Goal: Task Accomplishment & Management: Manage account settings

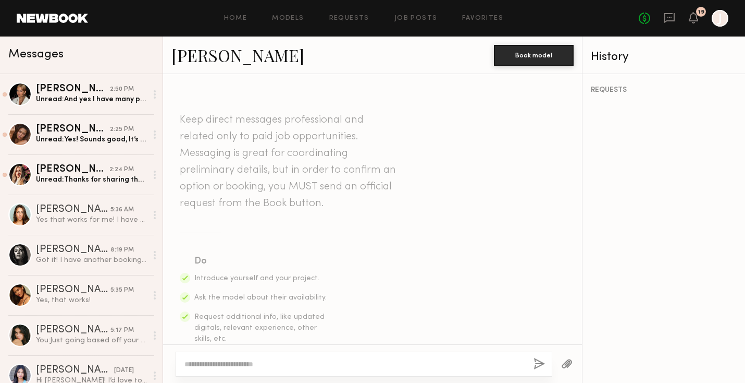
scroll to position [336, 0]
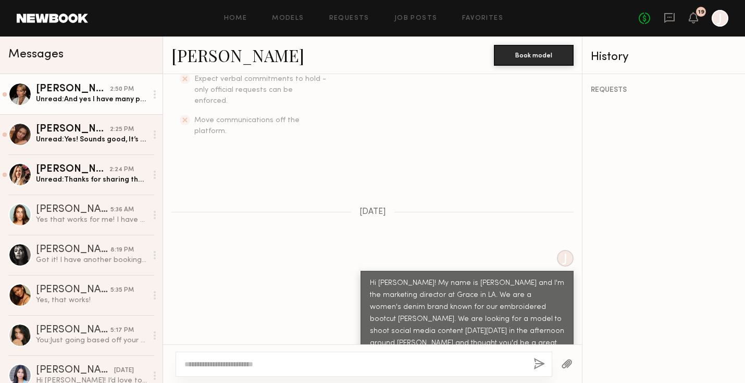
click at [114, 89] on div "2:50 PM" at bounding box center [122, 89] width 24 height 10
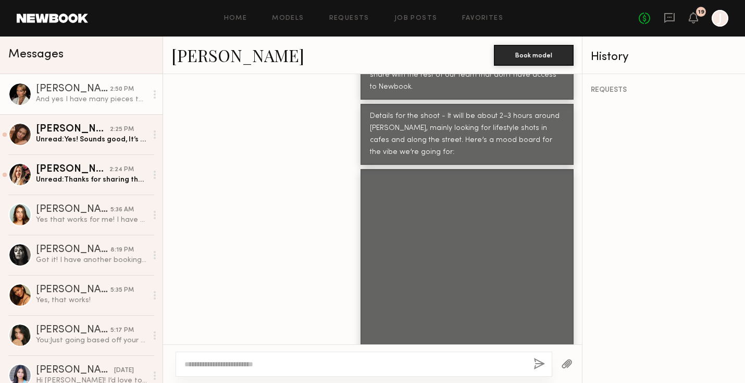
scroll to position [949, 0]
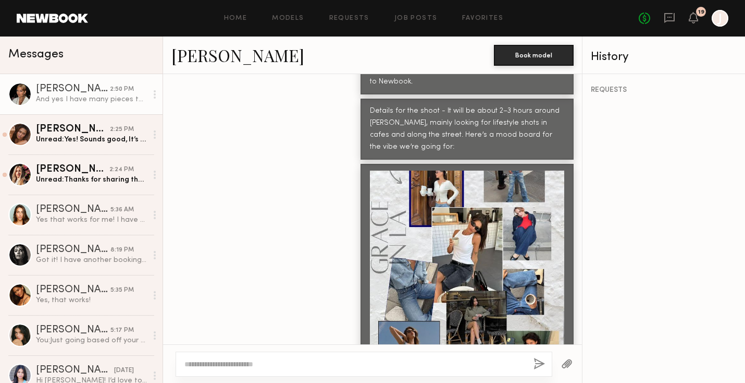
click at [418, 186] on div at bounding box center [467, 267] width 194 height 194
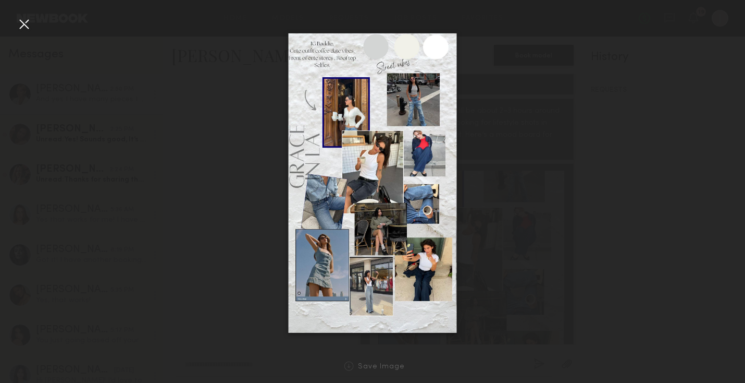
click at [488, 190] on div at bounding box center [372, 183] width 745 height 333
click at [202, 324] on div at bounding box center [372, 183] width 745 height 333
click at [28, 20] on div at bounding box center [24, 24] width 17 height 17
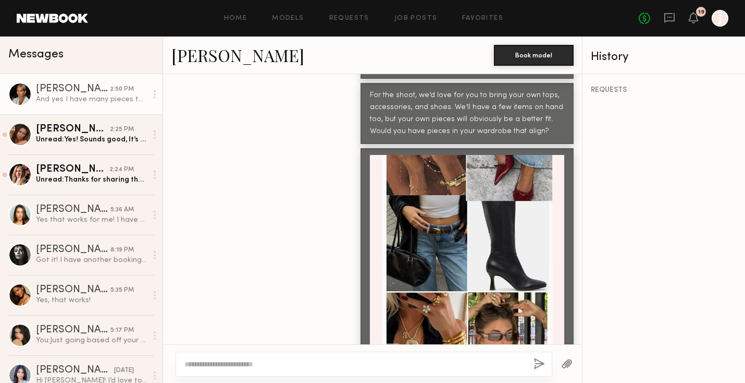
scroll to position [1248, 0]
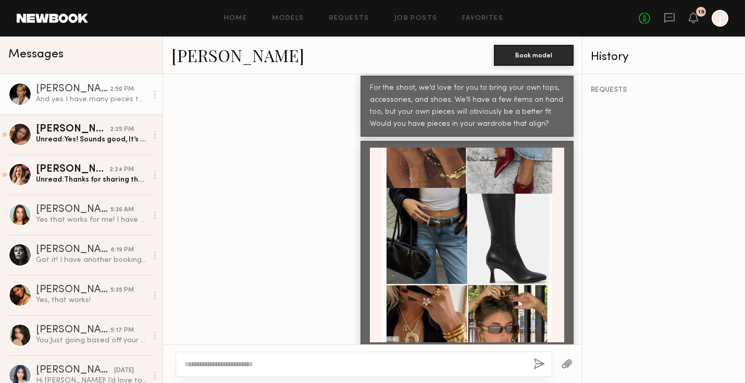
click at [475, 151] on div at bounding box center [467, 245] width 194 height 194
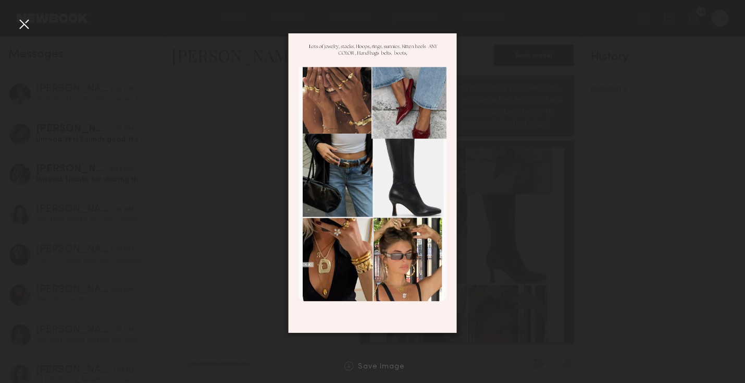
click at [23, 21] on div at bounding box center [24, 24] width 17 height 17
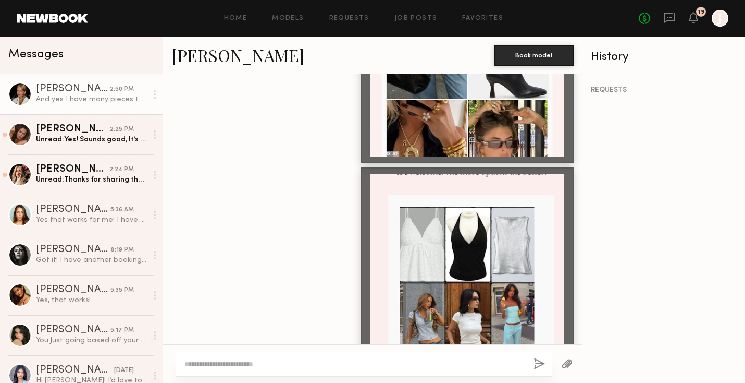
scroll to position [1489, 0]
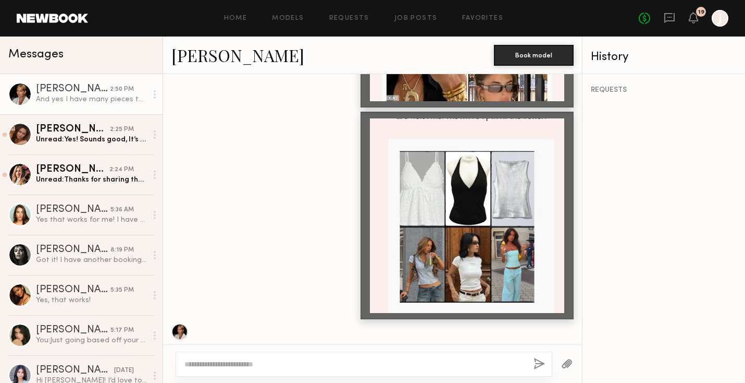
click at [515, 192] on div at bounding box center [467, 215] width 194 height 194
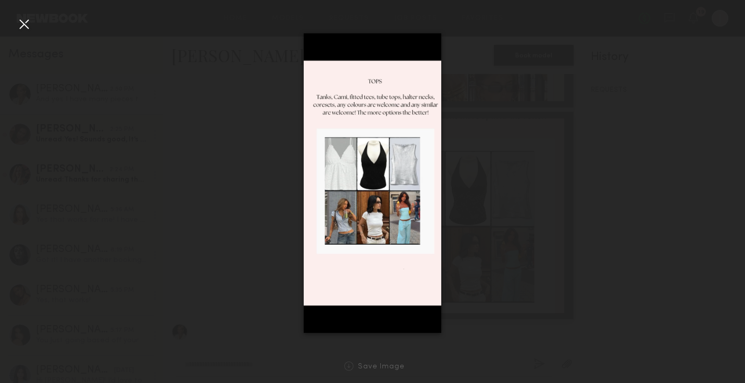
click at [20, 25] on div at bounding box center [24, 24] width 17 height 17
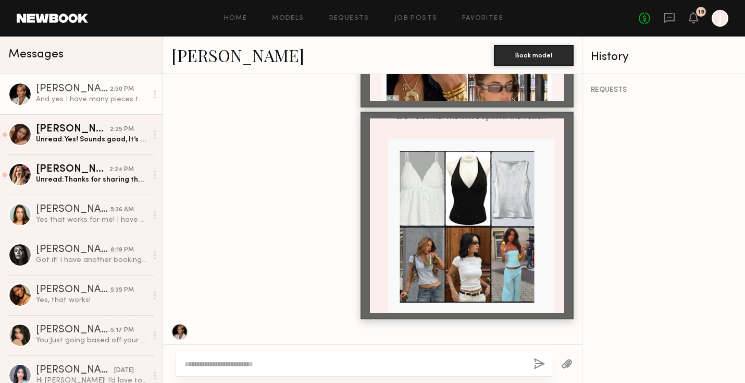
scroll to position [1520, 0]
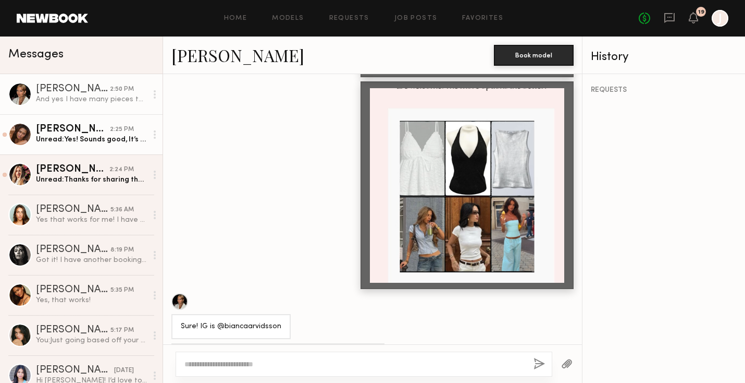
click at [90, 130] on div "Kayla B." at bounding box center [73, 129] width 74 height 10
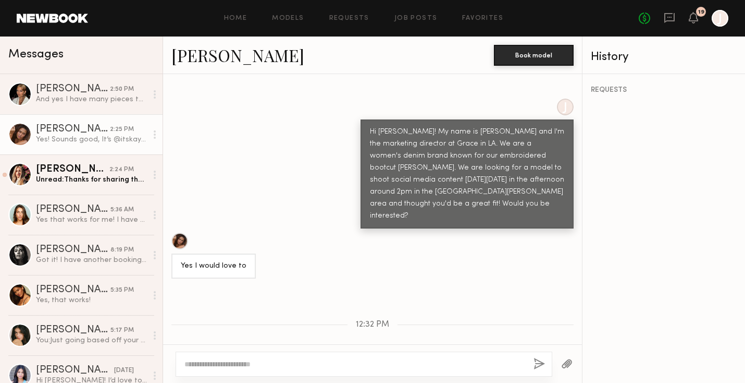
scroll to position [569, 0]
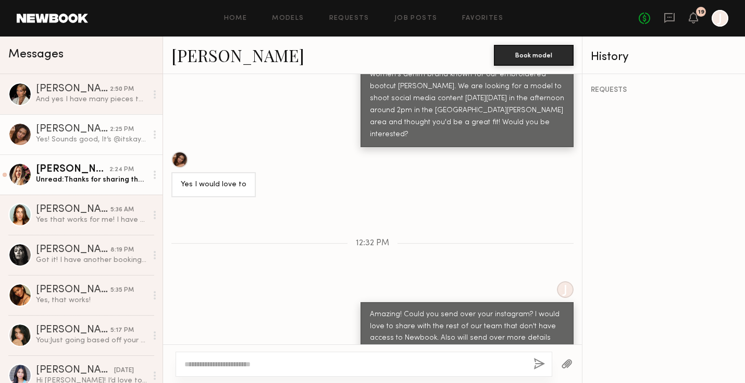
click at [117, 165] on div "2:24 PM" at bounding box center [121, 170] width 24 height 10
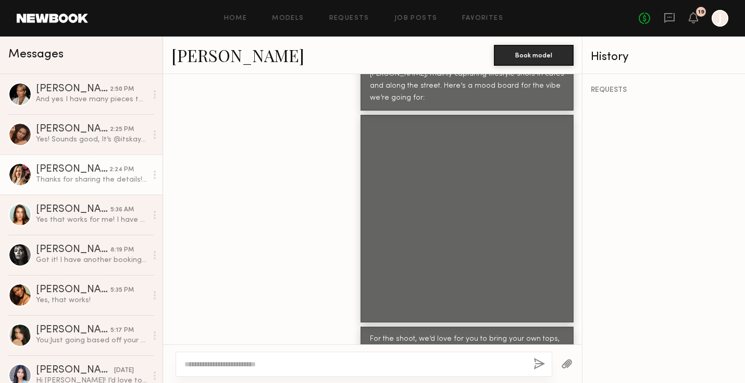
scroll to position [1638, 0]
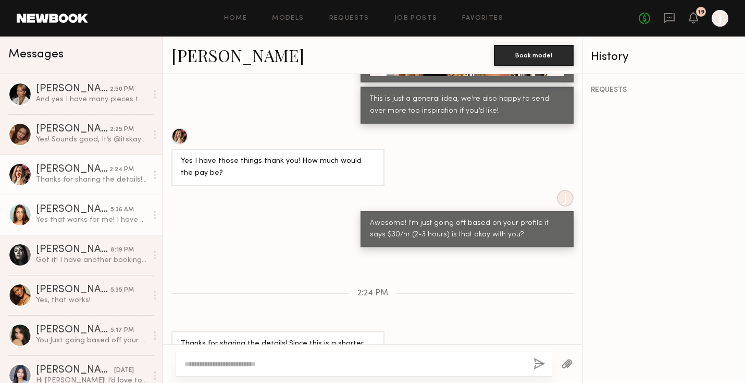
click at [55, 228] on link "[PERSON_NAME] 5:36 AM Yes that works for me! I have pieces that would look grea…" at bounding box center [81, 214] width 163 height 40
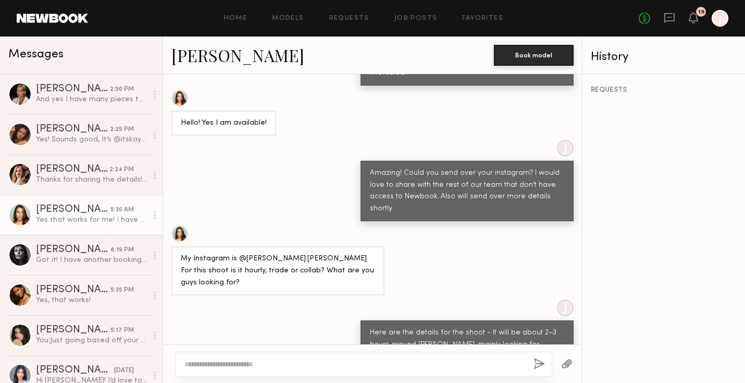
scroll to position [557, 0]
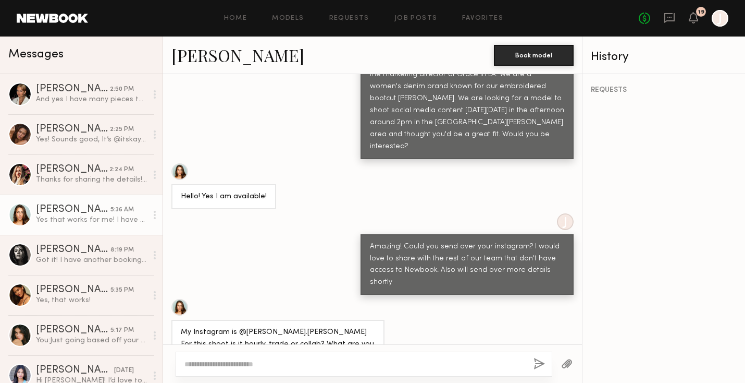
click at [179, 299] on div at bounding box center [179, 307] width 17 height 17
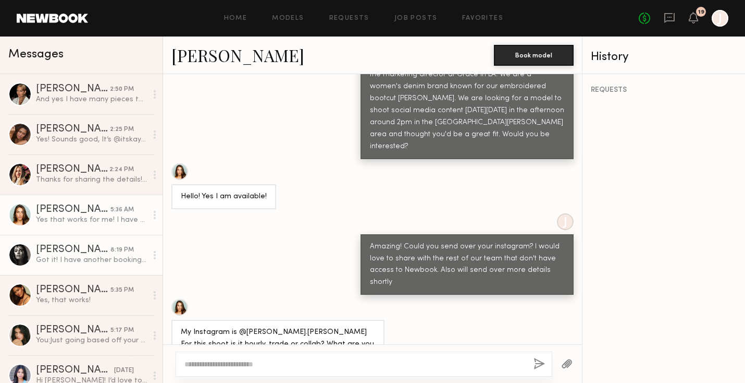
click at [89, 255] on div "Got it! I have another booking that day for $300, but if you’re able to match t…" at bounding box center [91, 260] width 111 height 10
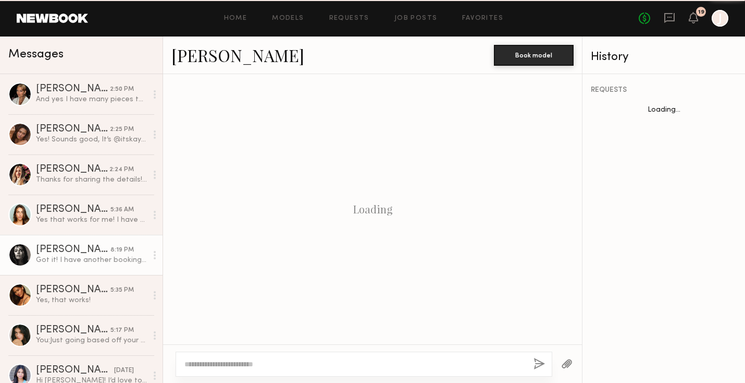
scroll to position [851, 0]
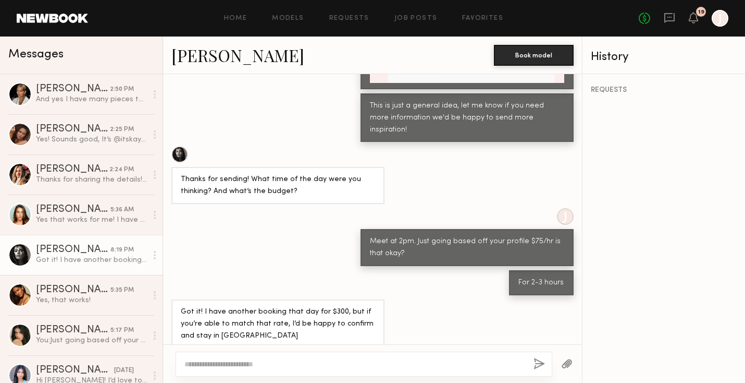
click at [179, 146] on div at bounding box center [179, 154] width 17 height 17
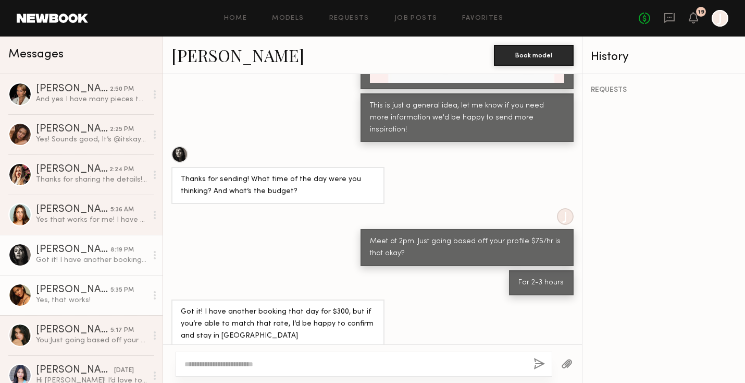
click at [84, 300] on div "Yes, that works!" at bounding box center [91, 300] width 111 height 10
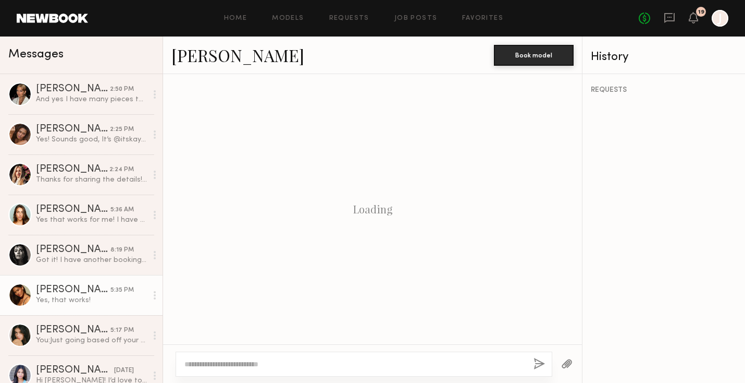
scroll to position [654, 0]
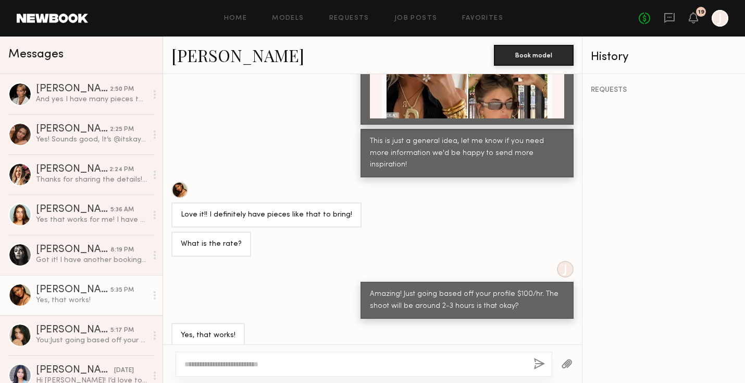
click at [182, 181] on div at bounding box center [179, 189] width 17 height 17
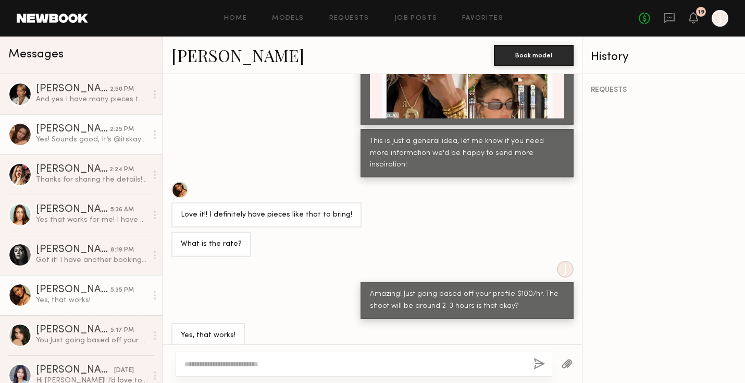
click at [108, 122] on link "[PERSON_NAME] 2:25 PM Yes! Sounds good, It’s @itskayyylaa" at bounding box center [81, 134] width 163 height 40
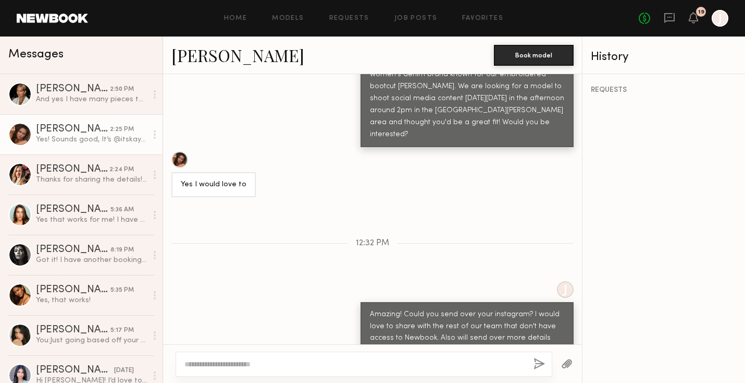
click at [181, 151] on div at bounding box center [179, 159] width 17 height 17
click at [280, 373] on div "Yes! Sounds good, It’s @itskayyylaa" at bounding box center [243, 379] width 124 height 12
copy div "itskayyylaa"
click at [258, 203] on div "Keep direct messages professional and related only to paid job opportunities. M…" at bounding box center [372, 209] width 419 height 270
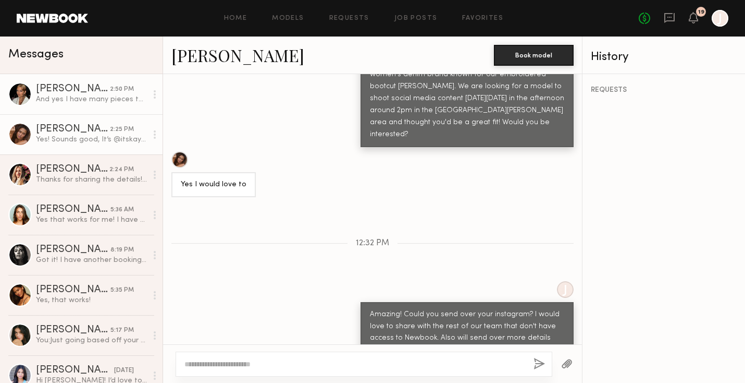
click at [128, 108] on link "[PERSON_NAME] 2:50 PM And yes I have many pieces that fit exactly the moodboard…" at bounding box center [81, 94] width 163 height 40
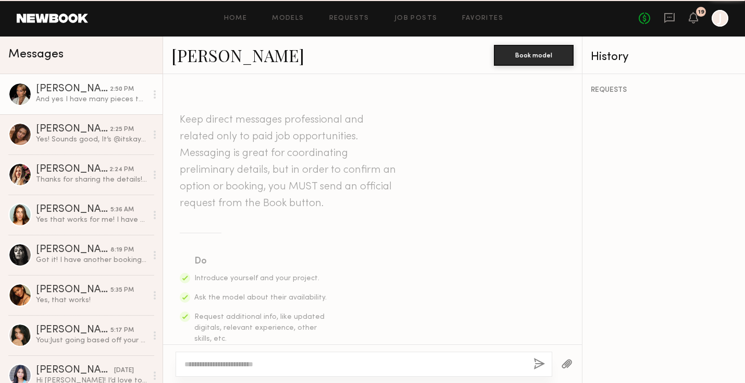
scroll to position [1520, 0]
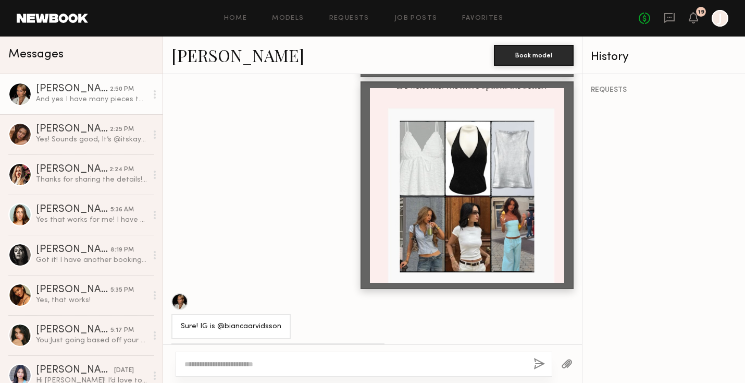
click at [225, 63] on link "[PERSON_NAME]" at bounding box center [237, 55] width 133 height 22
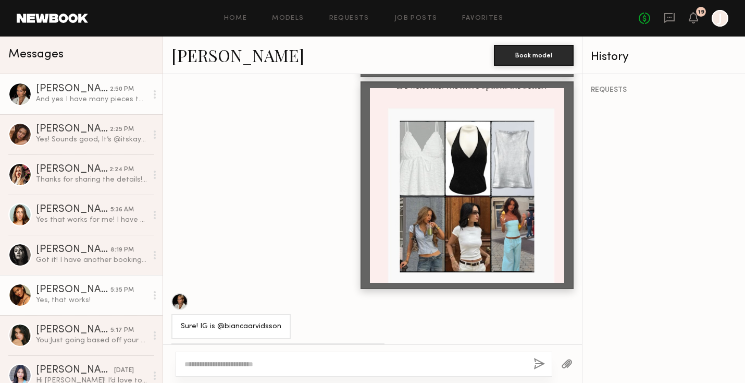
click at [78, 281] on link "Kiersten M. 5:35 PM Yes, that works!" at bounding box center [81, 295] width 163 height 40
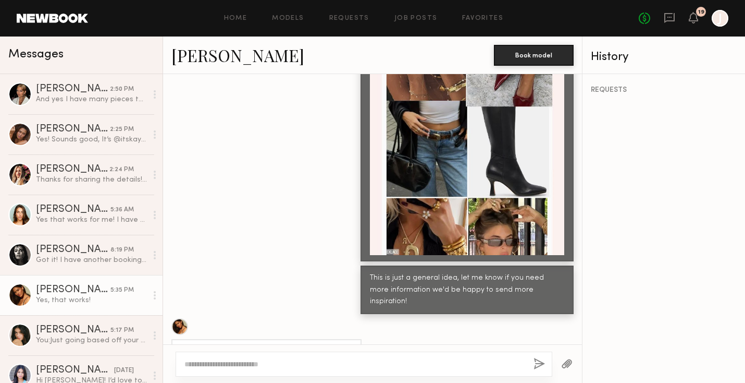
scroll to position [654, 0]
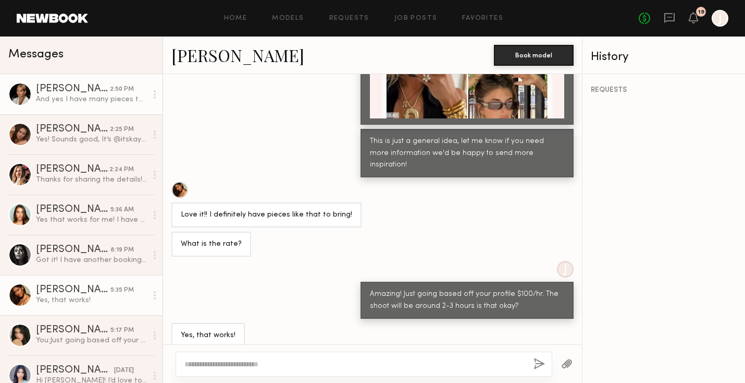
click at [104, 94] on div "Bianca A." at bounding box center [73, 89] width 74 height 10
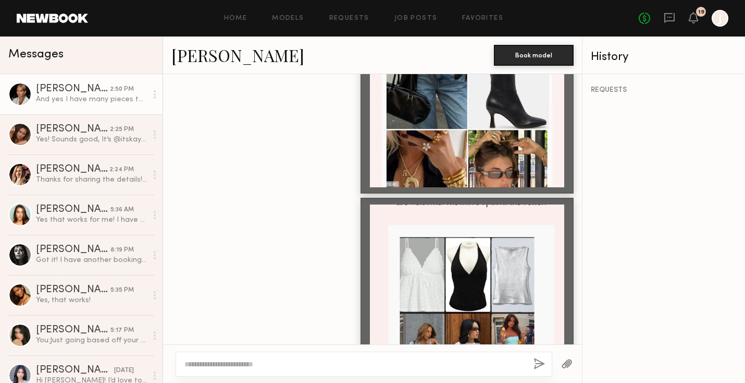
scroll to position [1520, 0]
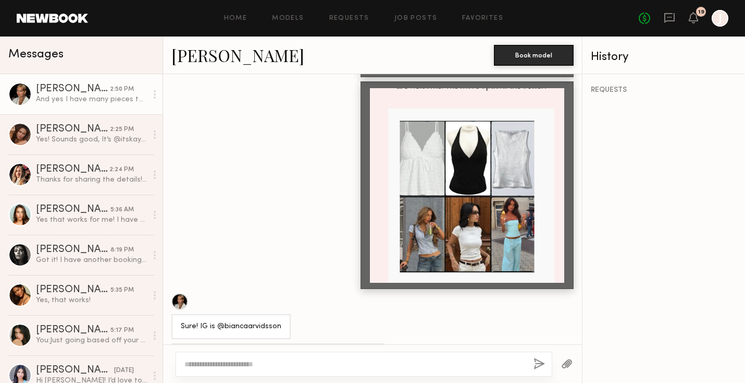
click at [249, 321] on div "Sure! IG is @biancaarvidsson" at bounding box center [231, 327] width 101 height 12
copy div "biancaarvidsson"
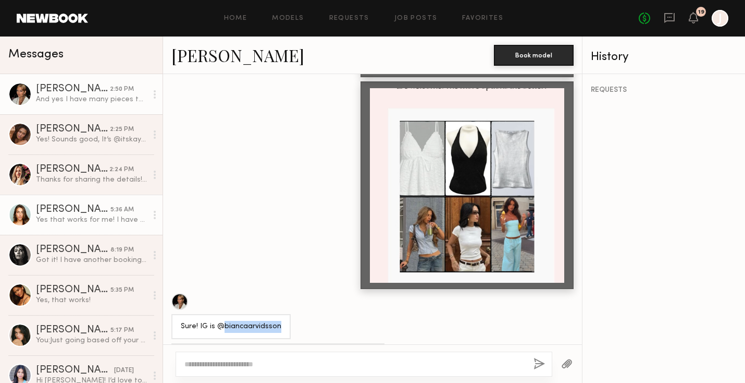
click at [92, 216] on div "Yes that works for me! I have pieces that would look great!!" at bounding box center [91, 220] width 111 height 10
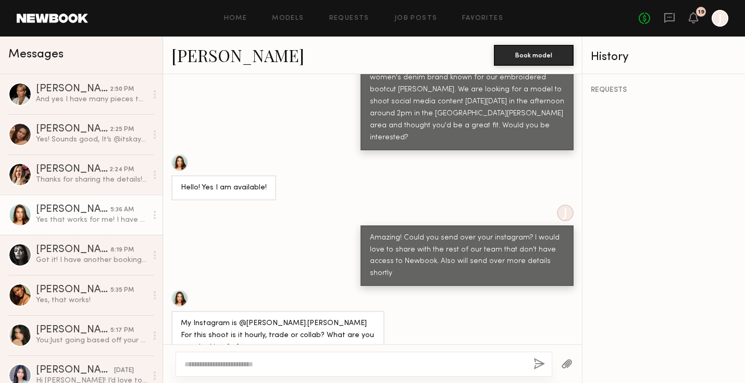
scroll to position [567, 0]
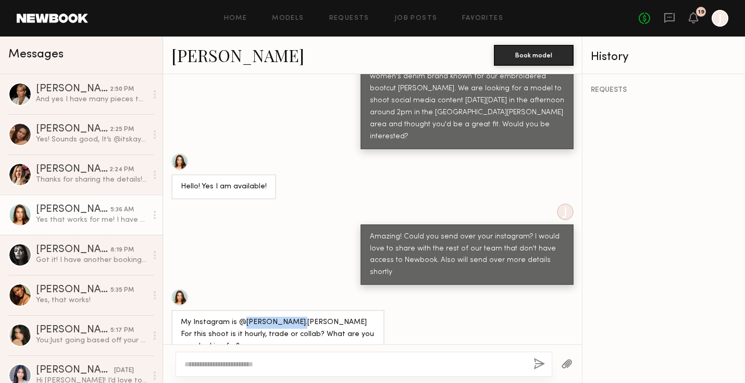
drag, startPoint x: 298, startPoint y: 265, endPoint x: 244, endPoint y: 264, distance: 53.2
click at [244, 316] on div "My Instagram is @shelby.Mattson For this shoot is it hourly, trade or collab? W…" at bounding box center [278, 334] width 194 height 36
copy div "shelby.Mattson"
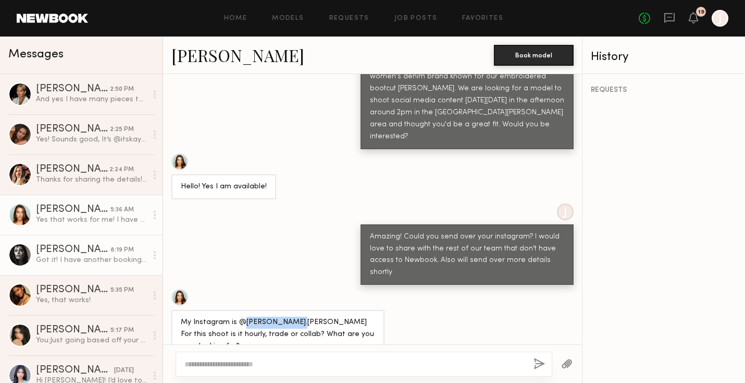
click at [73, 257] on div "Got it! I have another booking that day for $300, but if you’re able to match t…" at bounding box center [91, 260] width 111 height 10
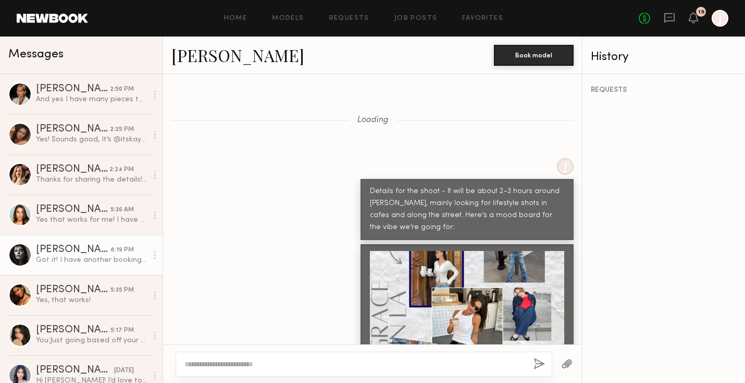
scroll to position [722, 0]
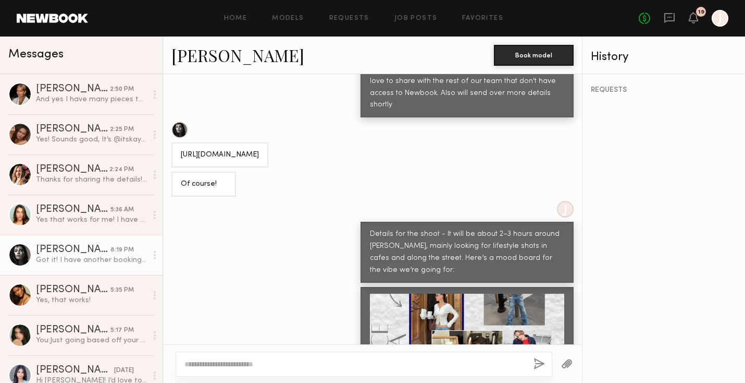
click at [259, 149] on div "https://www.instagram.com/nikolastajszczak/" at bounding box center [220, 155] width 78 height 12
copy div "nikolastajszczak"
click at [320, 201] on div "J Details for the shoot - It will be about 2–3 hours around Abbot Kinney, mainl…" at bounding box center [372, 242] width 419 height 82
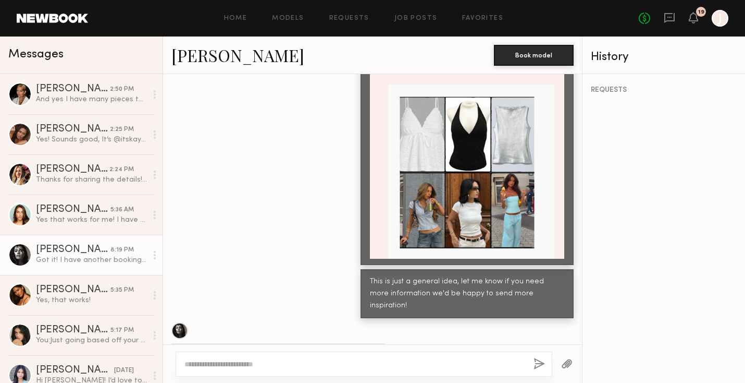
scroll to position [1573, 0]
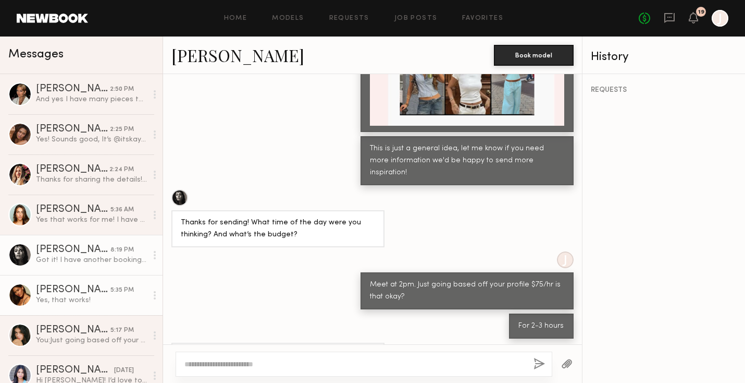
click at [75, 293] on div "Kiersten M." at bounding box center [73, 290] width 75 height 10
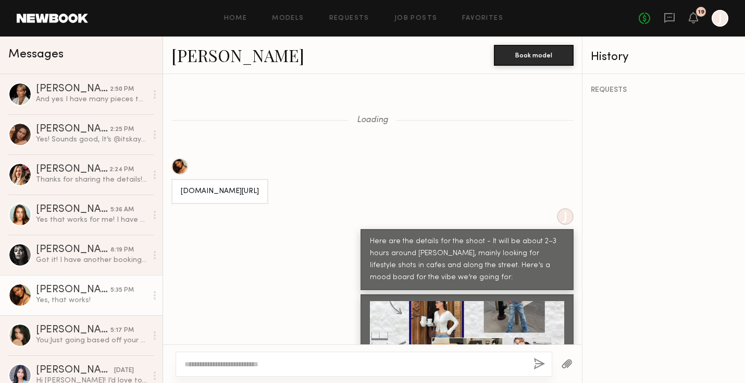
scroll to position [672, 0]
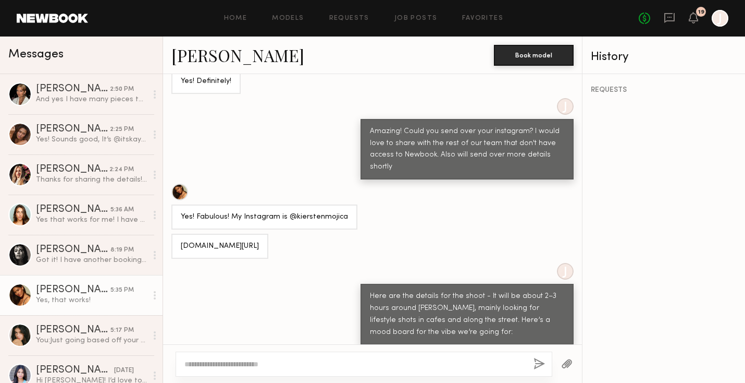
click at [249, 240] on div "Instagram.com/kierstenmojica" at bounding box center [220, 246] width 78 height 12
copy div "kierstenmojica"
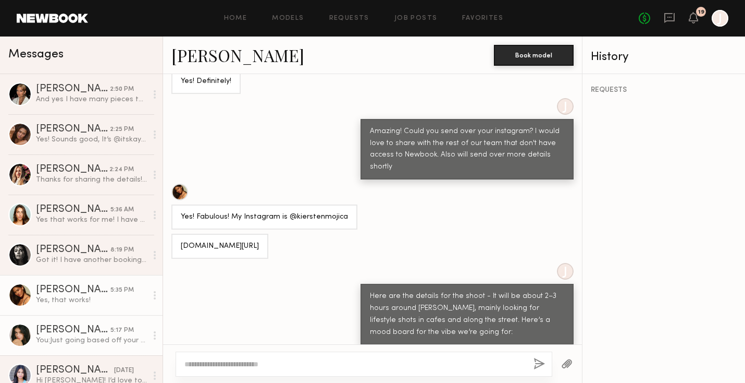
click at [78, 333] on div "Lilah F." at bounding box center [73, 330] width 75 height 10
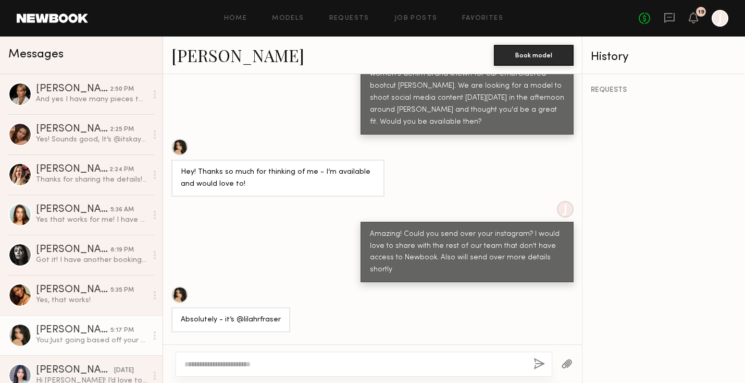
scroll to position [569, 0]
click at [256, 314] on div "Absolutely - it’s @lilahrfraser" at bounding box center [231, 320] width 100 height 12
copy div "lilahrfraser"
click at [259, 201] on div "J Amazing! Could you send over your instagram? I would love to share with the r…" at bounding box center [372, 242] width 419 height 82
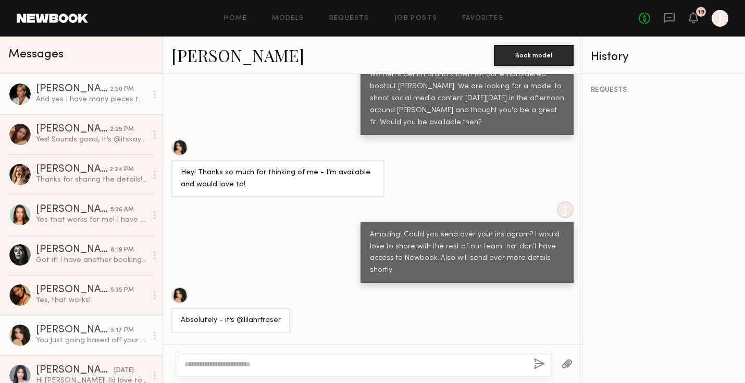
click at [96, 91] on div "Bianca A." at bounding box center [73, 89] width 74 height 10
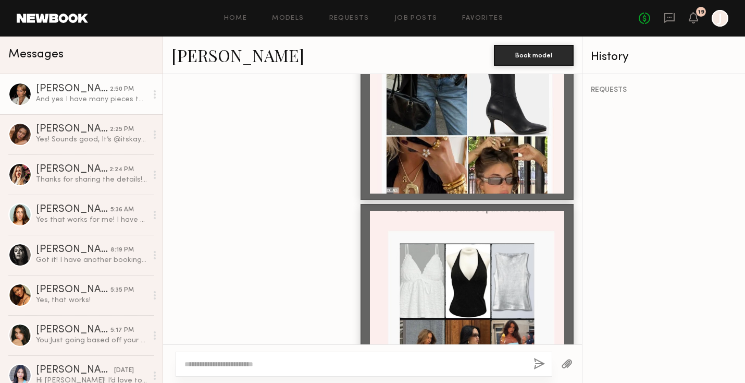
scroll to position [1520, 0]
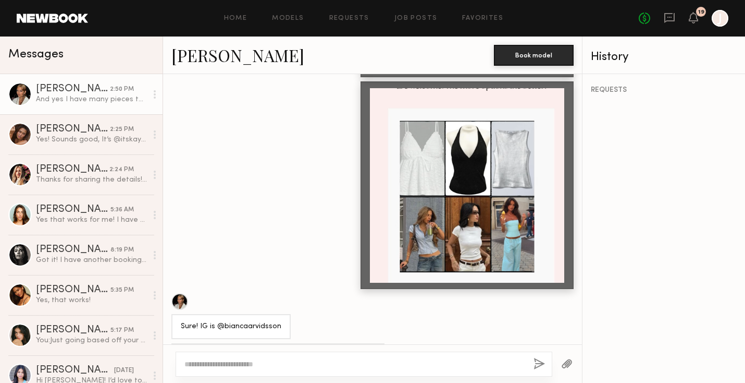
click at [95, 105] on link "Bianca A. 2:50 PM And yes I have many pieces that fit exactly the moodboard sen…" at bounding box center [81, 94] width 163 height 40
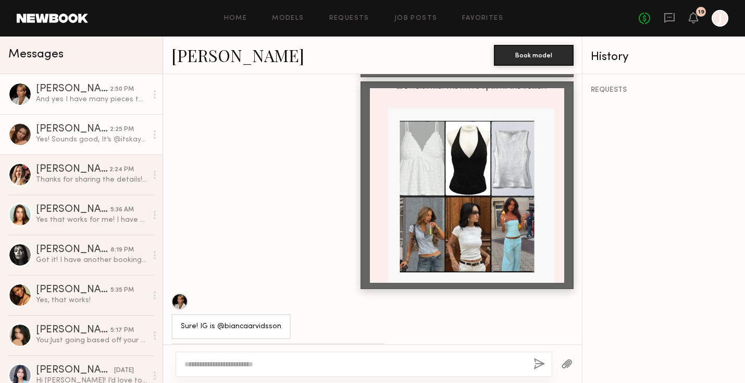
click at [89, 136] on div "Yes! Sounds good, It’s @itskayyylaa" at bounding box center [91, 139] width 111 height 10
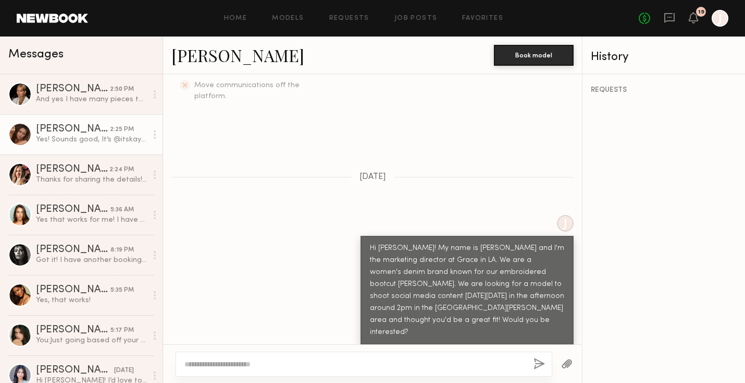
scroll to position [447, 0]
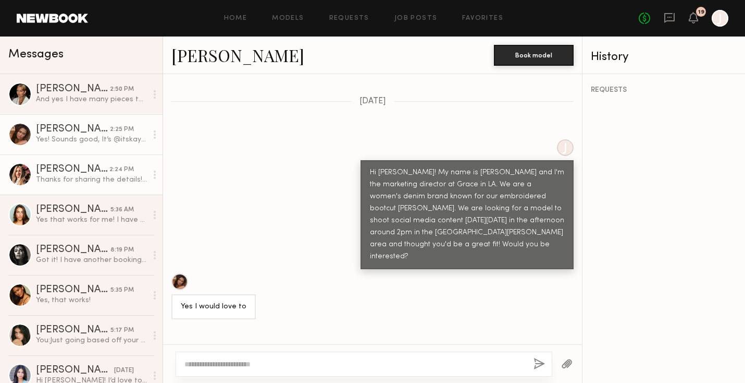
click at [112, 169] on div "2:24 PM" at bounding box center [121, 170] width 24 height 10
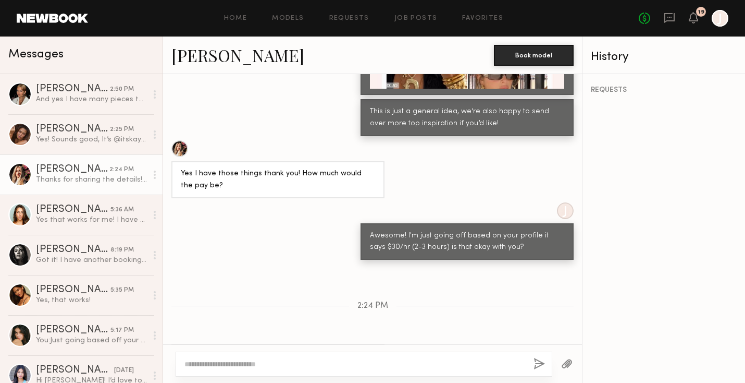
scroll to position [1638, 0]
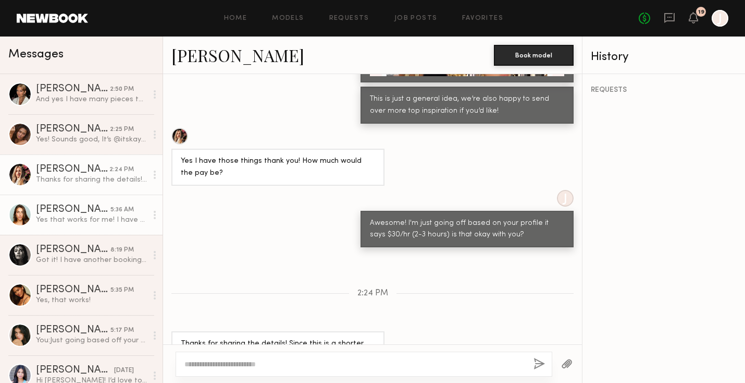
click at [112, 214] on div "5:36 AM" at bounding box center [122, 210] width 23 height 10
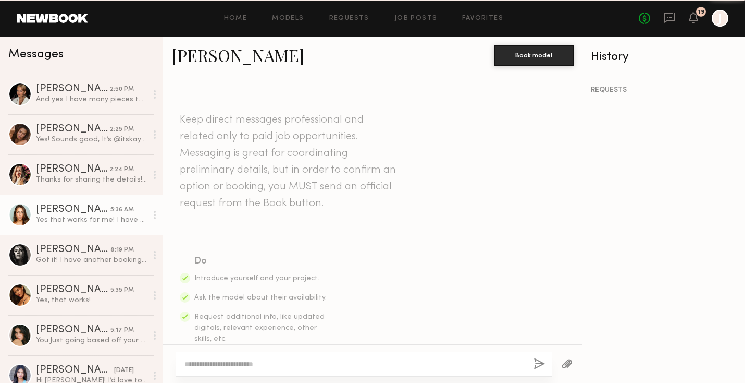
scroll to position [1469, 0]
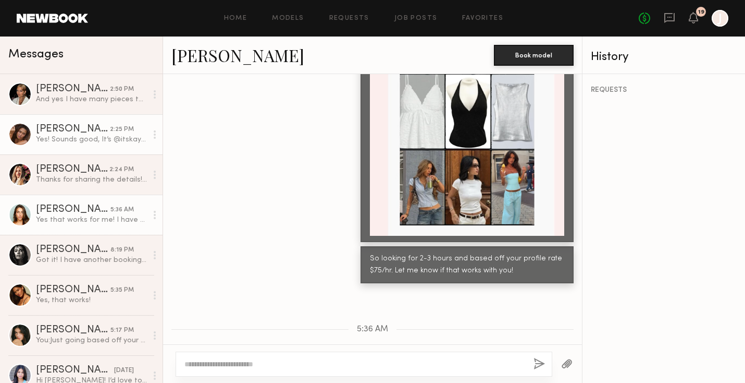
click at [91, 141] on div "Yes! Sounds good, It’s @itskayyylaa" at bounding box center [91, 139] width 111 height 10
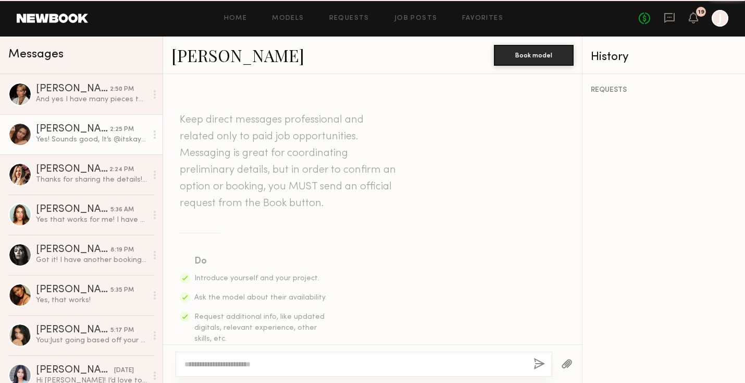
scroll to position [569, 0]
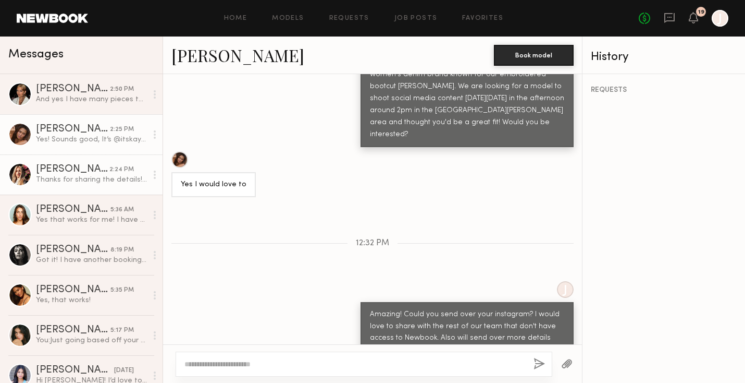
click at [84, 182] on div "Thanks for sharing the details! Since this is a shorter shoot, I typically adju…" at bounding box center [91, 180] width 111 height 10
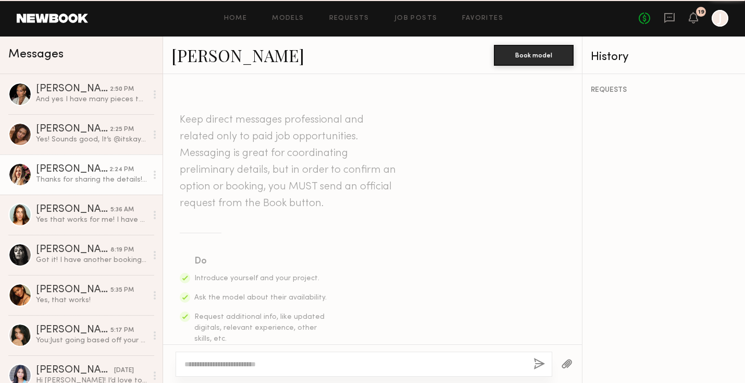
scroll to position [1638, 0]
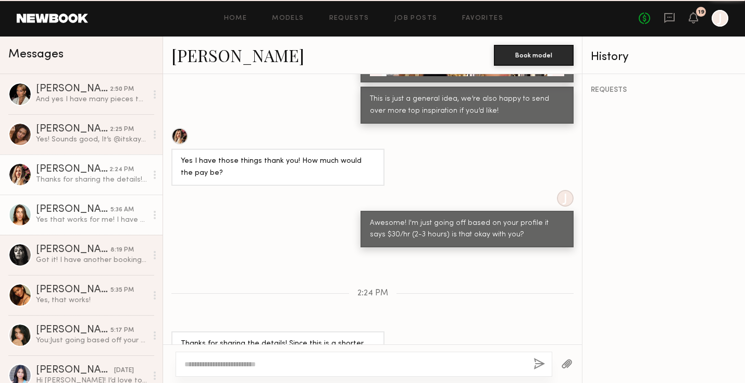
click at [77, 206] on div "Shelby M." at bounding box center [73, 209] width 75 height 10
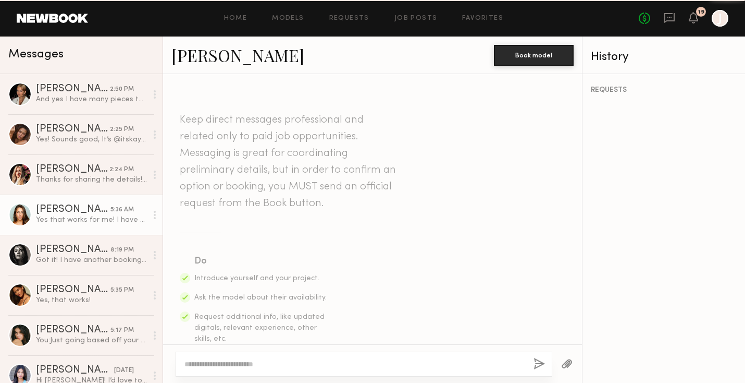
scroll to position [1469, 0]
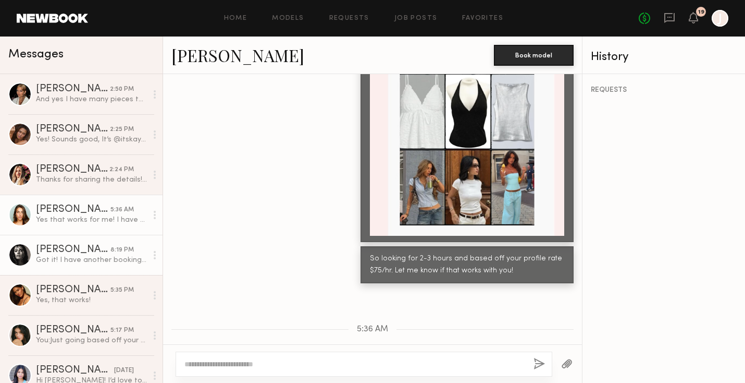
click at [96, 255] on div "Got it! I have another booking that day for $300, but if you’re able to match t…" at bounding box center [91, 260] width 111 height 10
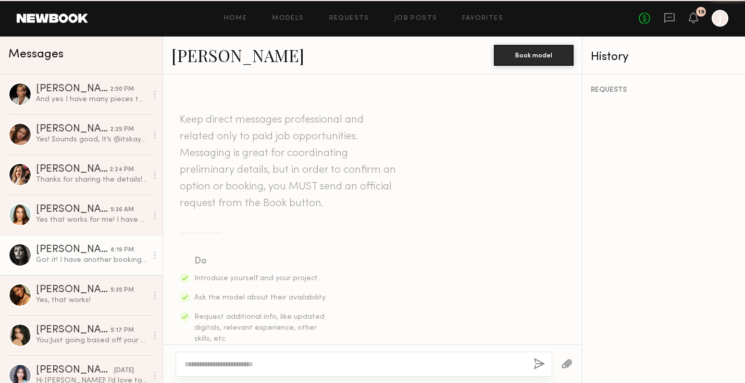
scroll to position [1573, 0]
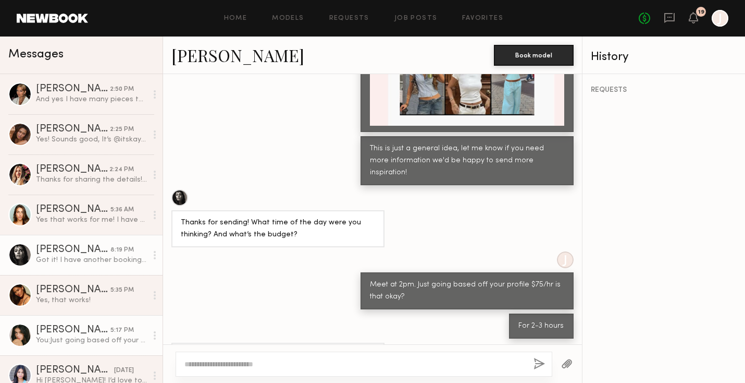
click at [100, 333] on div "Lilah F." at bounding box center [73, 330] width 75 height 10
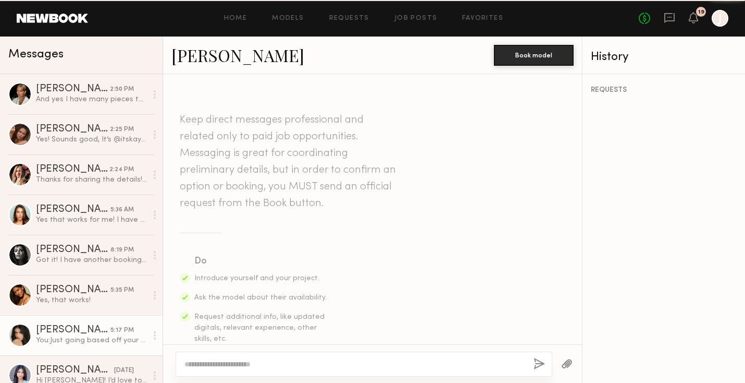
scroll to position [1656, 0]
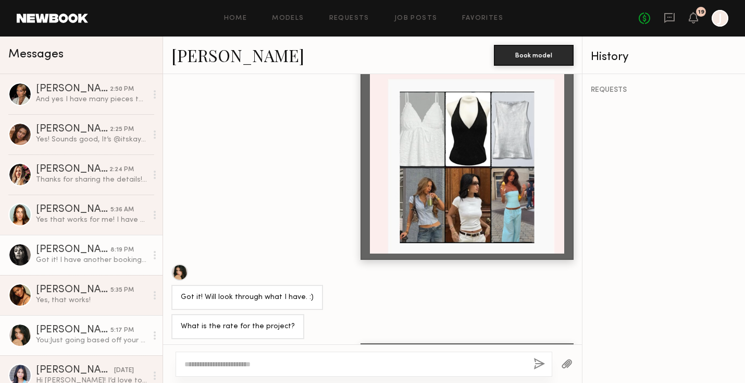
click at [53, 253] on div "Nikola S." at bounding box center [73, 249] width 75 height 10
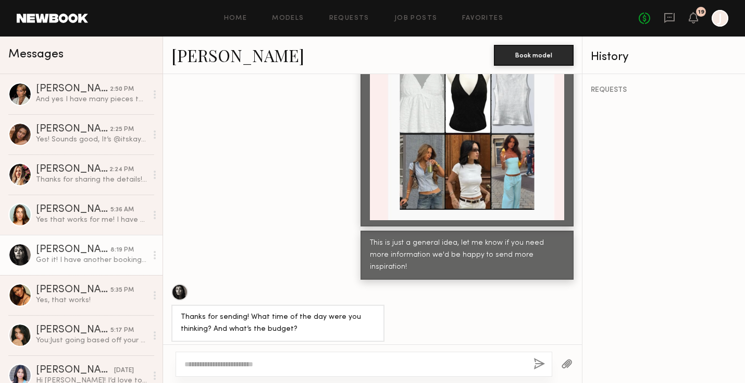
scroll to position [1573, 0]
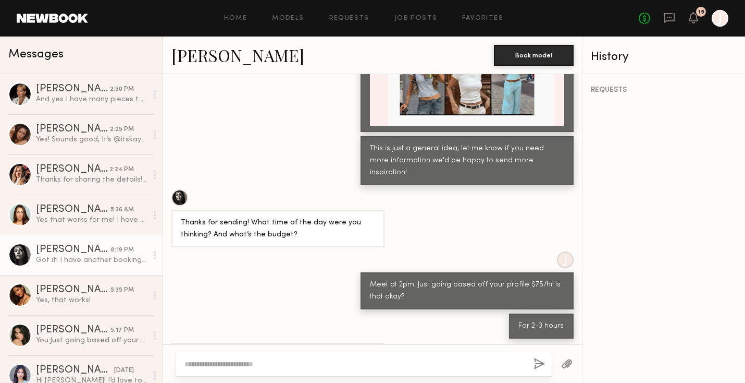
click at [248, 363] on textarea at bounding box center [355, 364] width 341 height 10
type textarea "*"
click at [306, 364] on textarea "**********" at bounding box center [355, 364] width 341 height 10
click at [318, 368] on textarea "**********" at bounding box center [355, 364] width 341 height 10
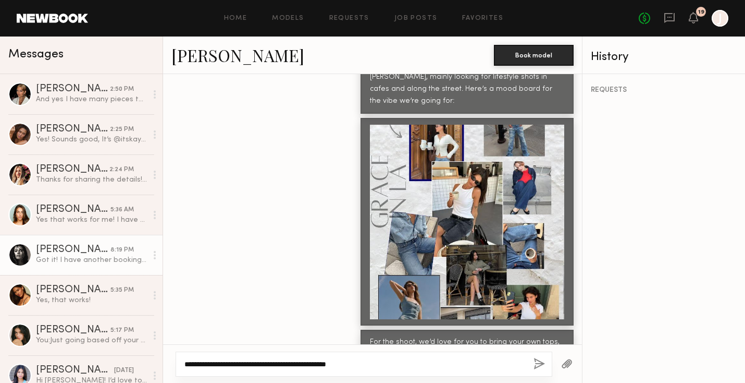
scroll to position [906, 0]
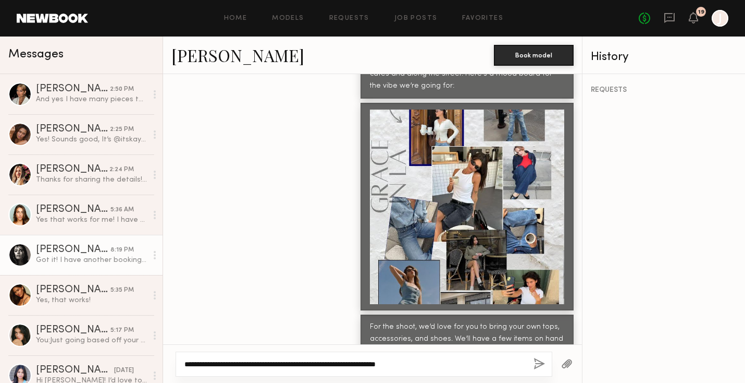
click at [387, 364] on textarea "**********" at bounding box center [355, 364] width 341 height 10
click at [473, 357] on div "**********" at bounding box center [364, 363] width 377 height 25
click at [418, 362] on textarea "**********" at bounding box center [355, 364] width 341 height 10
click at [429, 365] on textarea "**********" at bounding box center [355, 364] width 341 height 10
click at [501, 364] on textarea "**********" at bounding box center [355, 364] width 341 height 10
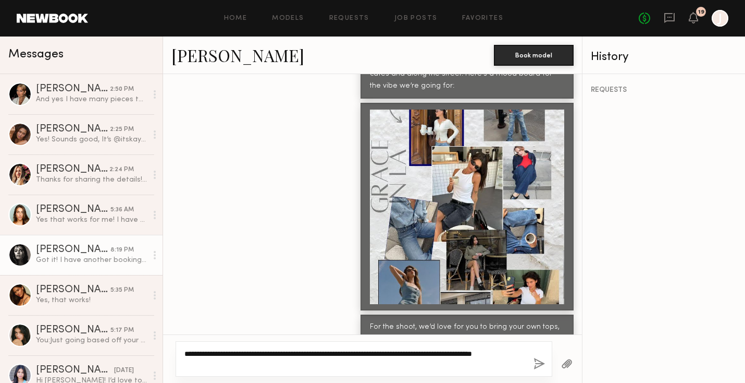
type textarea "**********"
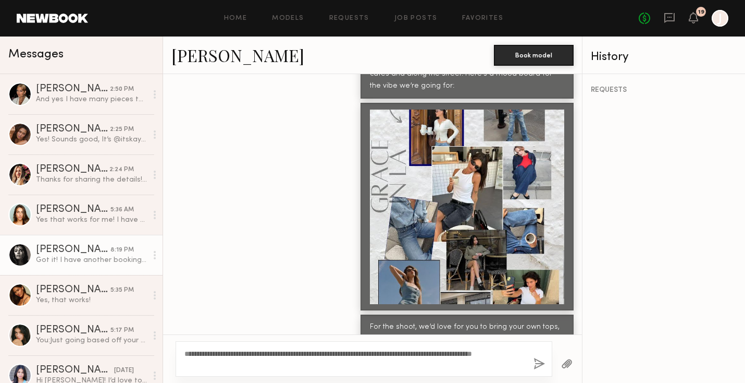
click at [535, 365] on button "button" at bounding box center [539, 364] width 11 height 13
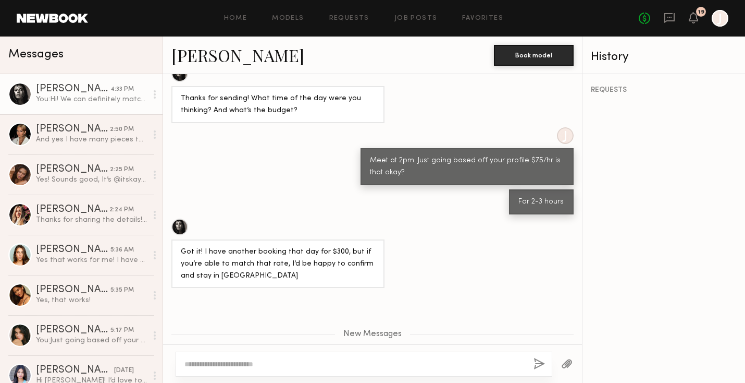
scroll to position [1793, 0]
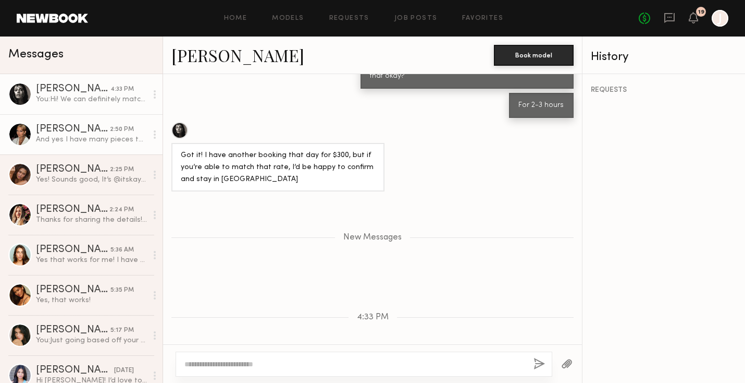
click at [83, 125] on div "Bianca A." at bounding box center [73, 129] width 74 height 10
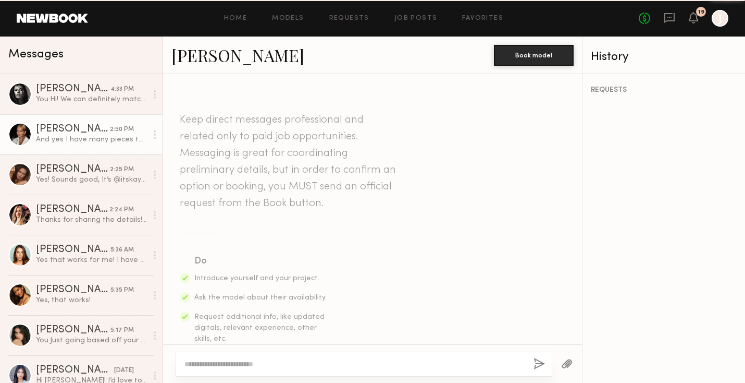
scroll to position [1520, 0]
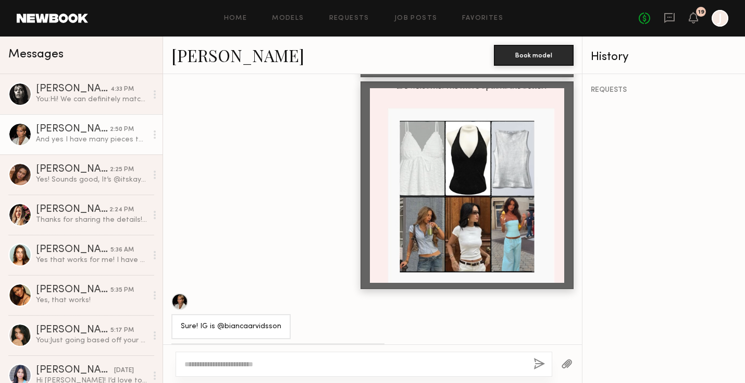
click at [239, 363] on textarea at bounding box center [355, 364] width 341 height 10
click at [295, 364] on textarea "**********" at bounding box center [355, 364] width 341 height 10
type textarea "**********"
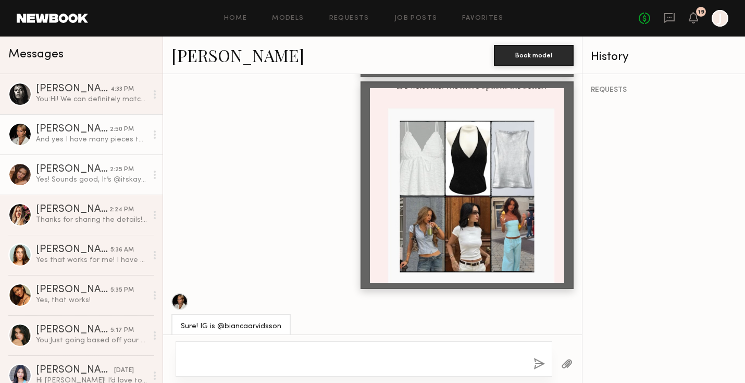
click at [83, 174] on div "Kayla B." at bounding box center [73, 169] width 74 height 10
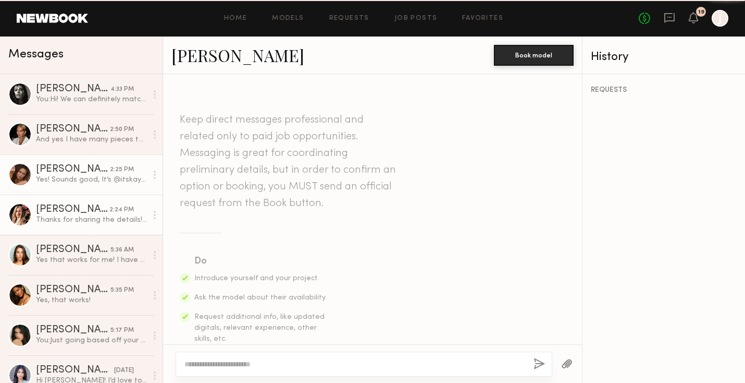
scroll to position [569, 0]
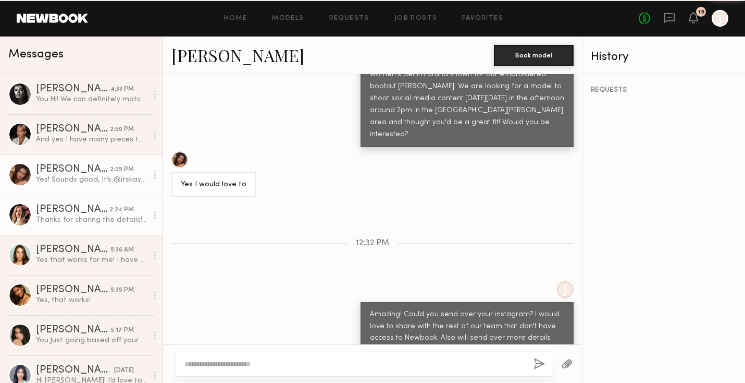
click at [68, 206] on div "Natalie S." at bounding box center [72, 209] width 73 height 10
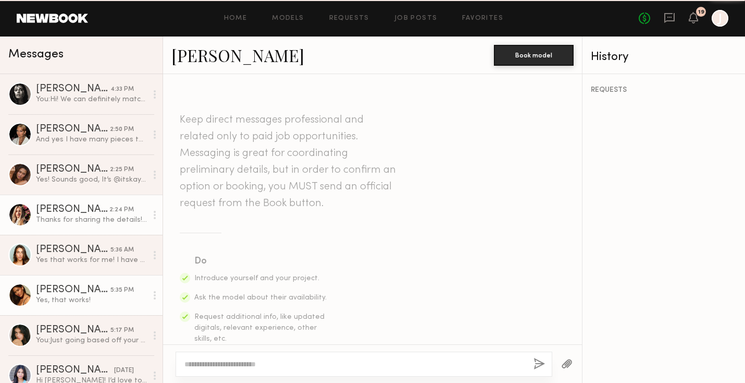
scroll to position [1638, 0]
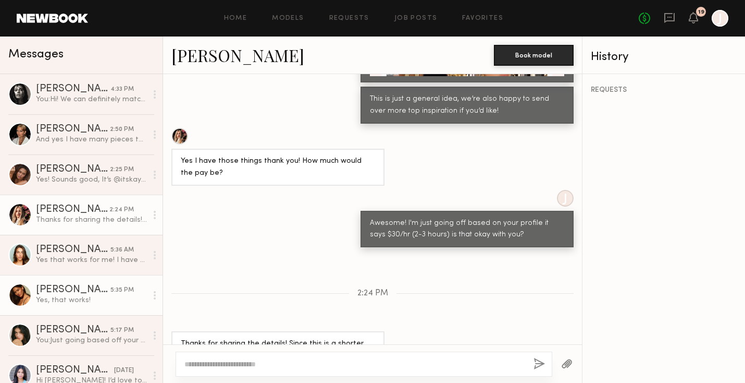
click at [60, 299] on div "Yes, that works!" at bounding box center [91, 300] width 111 height 10
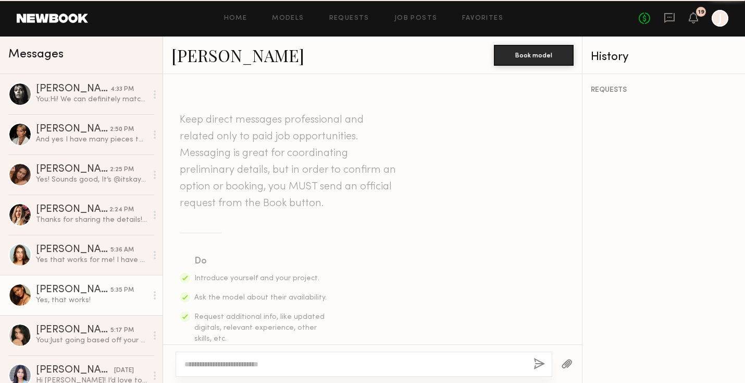
scroll to position [1325, 0]
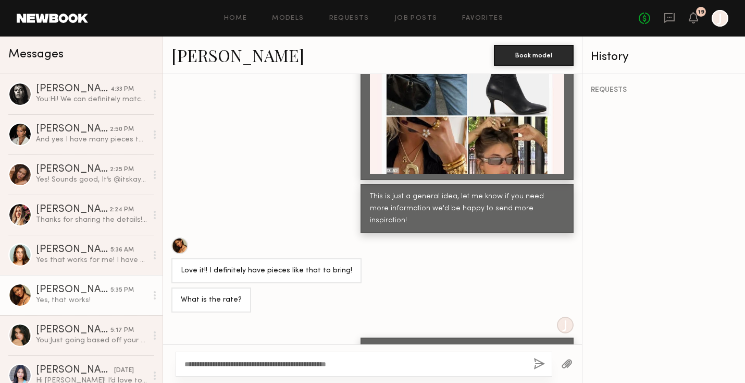
drag, startPoint x: 212, startPoint y: 364, endPoint x: 164, endPoint y: 364, distance: 48.0
click at [164, 364] on div "**********" at bounding box center [372, 363] width 419 height 39
click at [366, 361] on textarea "**********" at bounding box center [355, 364] width 341 height 10
type textarea "**********"
click at [546, 361] on div "**********" at bounding box center [364, 363] width 377 height 25
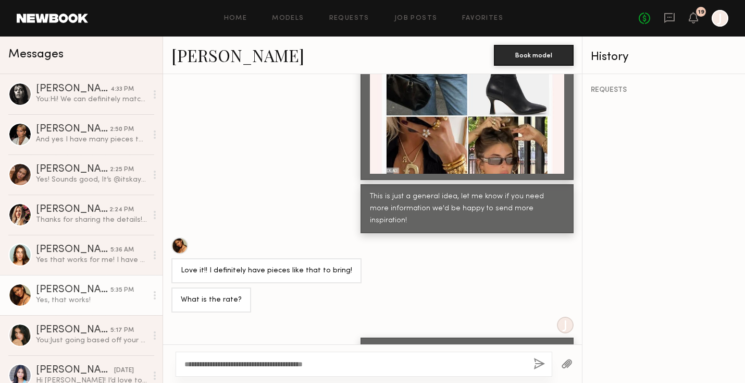
click at [535, 361] on button "button" at bounding box center [539, 364] width 11 height 13
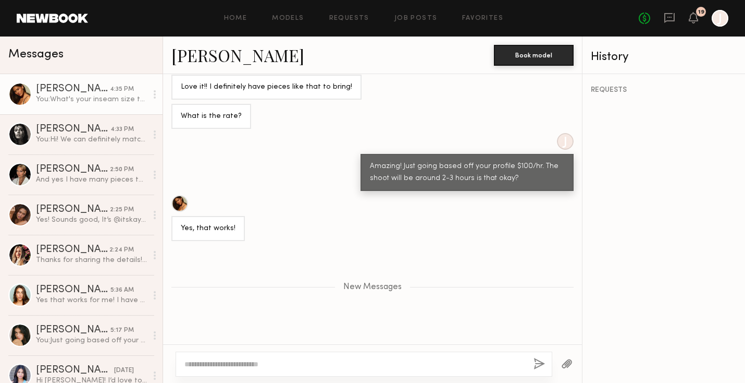
scroll to position [1534, 0]
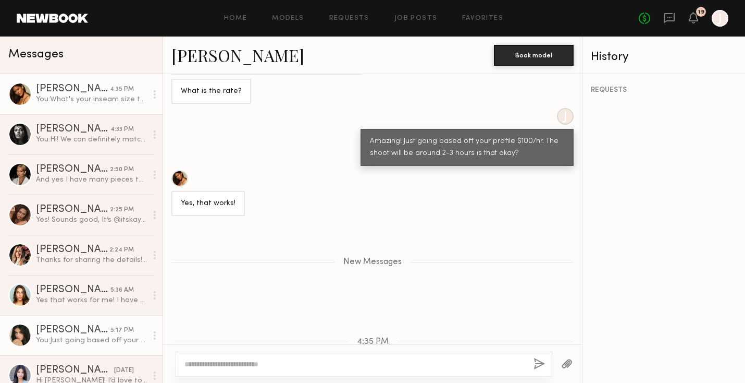
click at [80, 328] on div "Lilah F." at bounding box center [73, 330] width 75 height 10
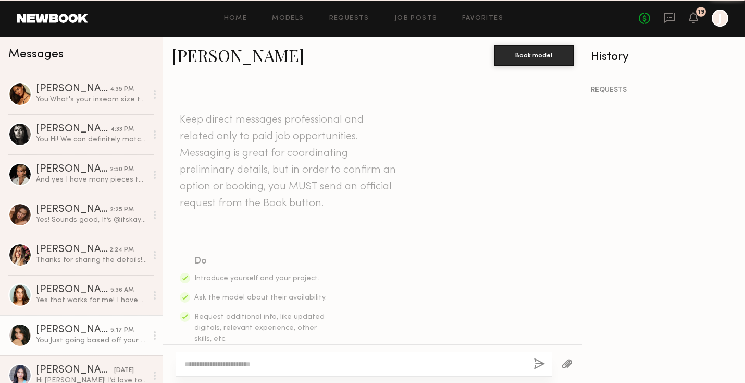
scroll to position [1656, 0]
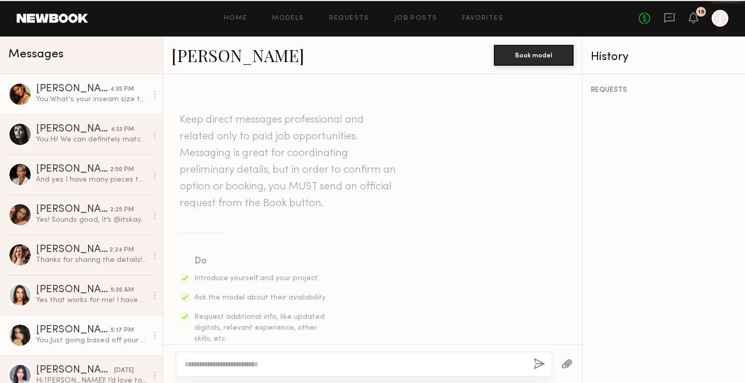
scroll to position [1454, 0]
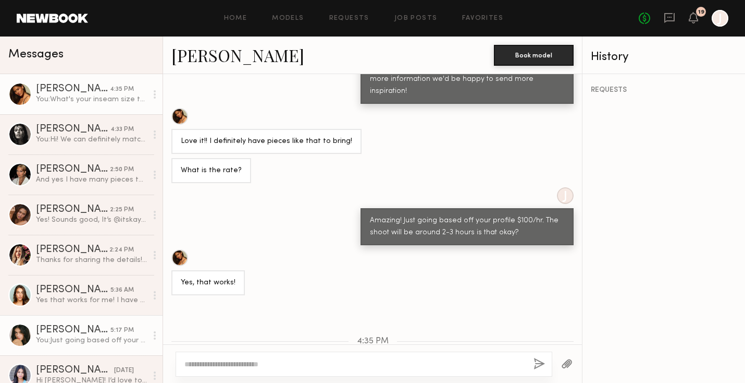
click at [75, 321] on link "Lilah F. 5:17 PM You: Just going based off your profile $100/hr. The shoot will…" at bounding box center [81, 335] width 163 height 40
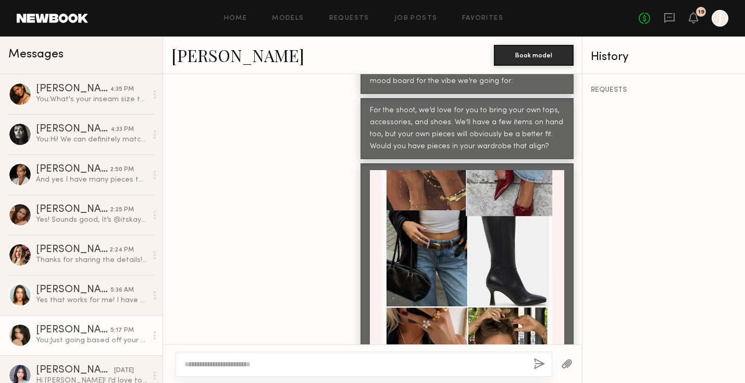
scroll to position [1656, 0]
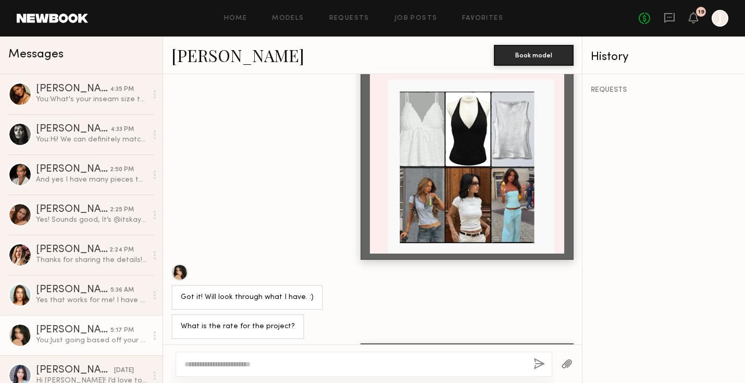
click at [182, 264] on div at bounding box center [179, 272] width 17 height 17
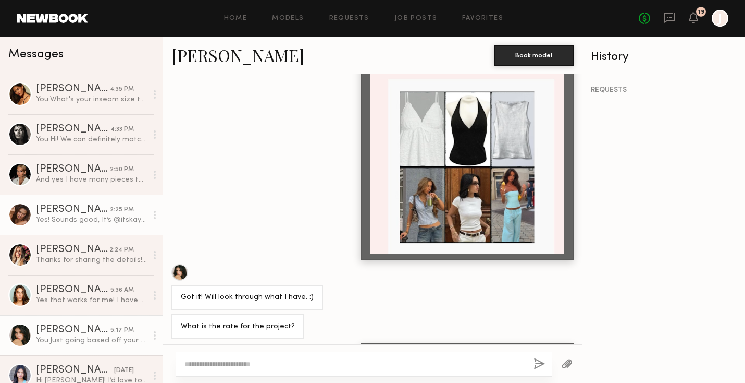
scroll to position [92, 0]
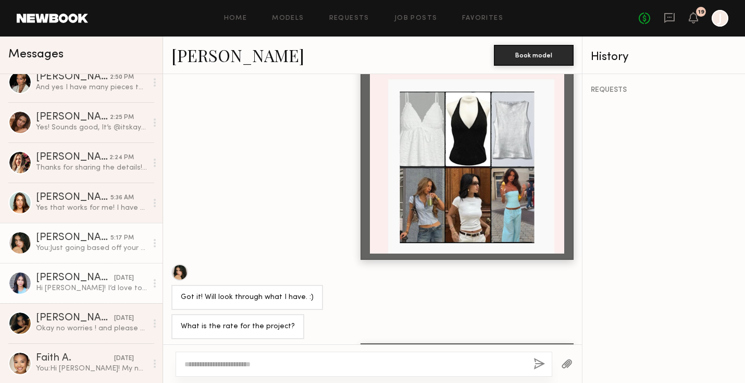
click at [69, 279] on div "Reese A." at bounding box center [75, 278] width 78 height 10
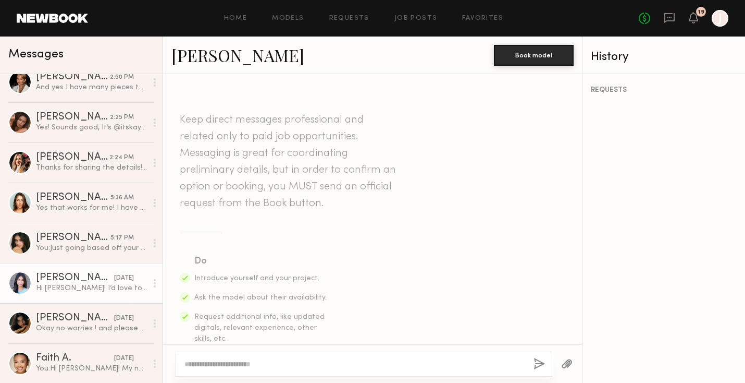
click at [224, 57] on link "Reese A." at bounding box center [237, 55] width 133 height 22
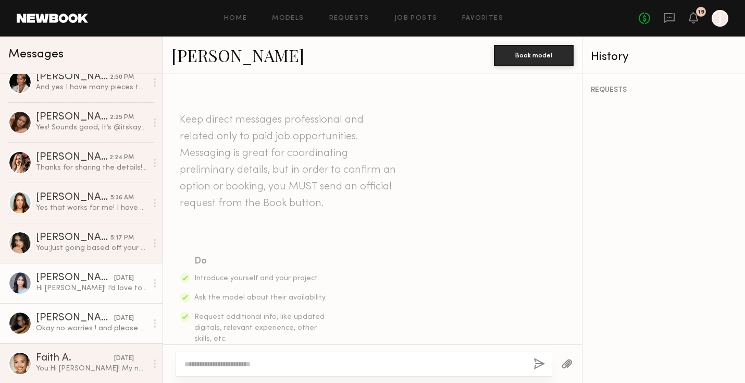
click at [98, 326] on div "Okay no worries ! and please do, id love to work with you :)" at bounding box center [91, 328] width 111 height 10
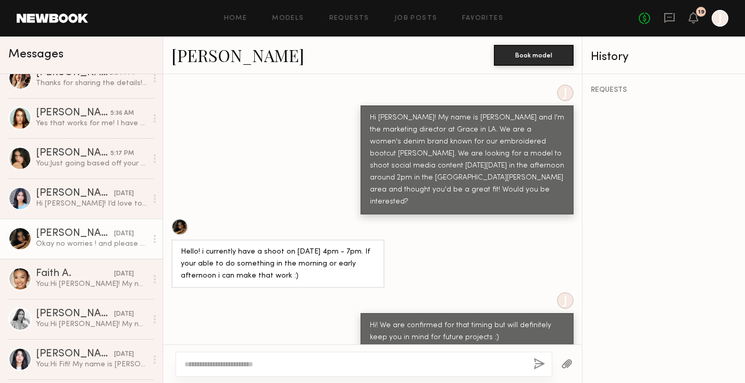
scroll to position [185, 0]
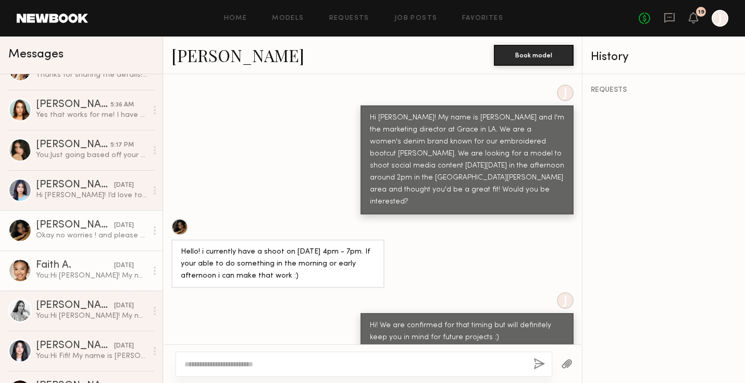
click at [101, 276] on div "You: Hi Faith! My name is Jason and I'm the marketing director at Grace in LA. …" at bounding box center [91, 276] width 111 height 10
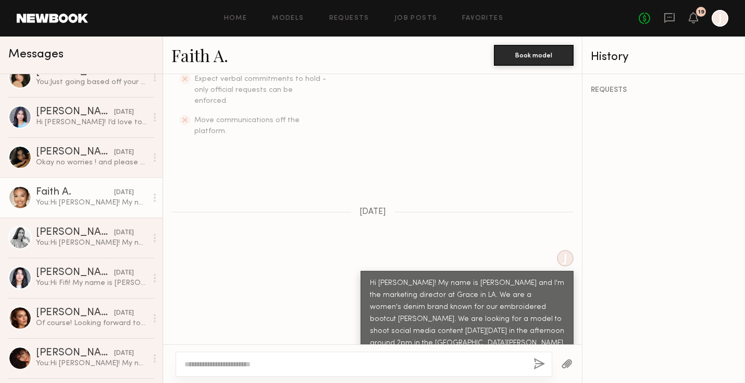
scroll to position [258, 0]
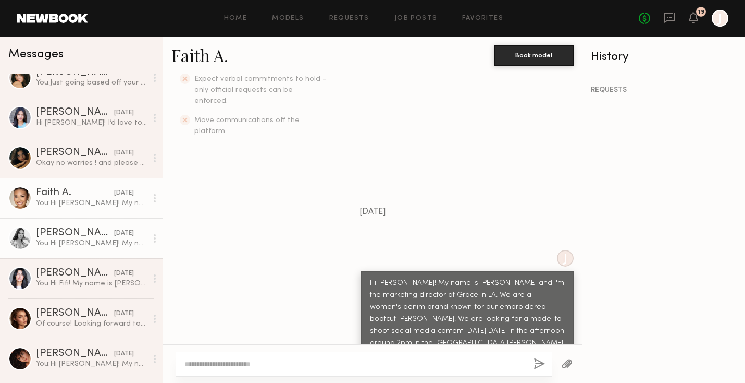
click at [100, 242] on div "You: Hi Lena! My name is Jason and I'm the marketing director at Grace in LA. W…" at bounding box center [91, 243] width 111 height 10
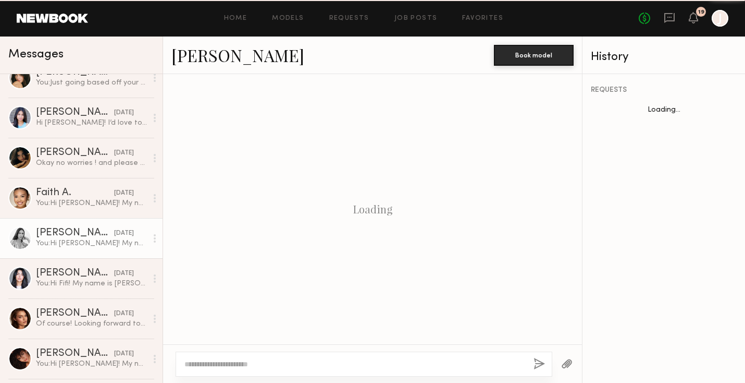
scroll to position [336, 0]
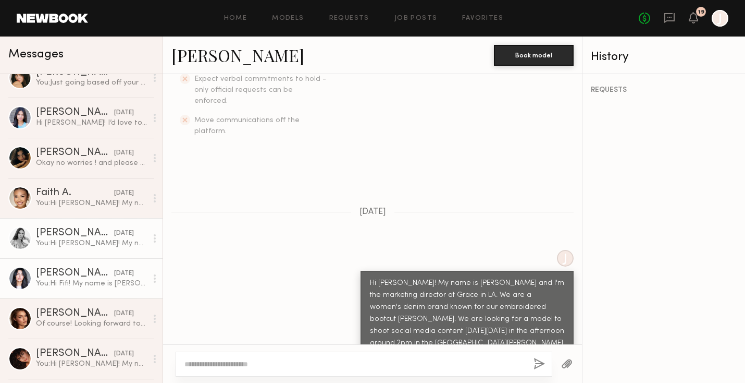
click at [93, 279] on div "You: Hi Fifi! My name is Jason and I'm the marketing director at Grace in LA. W…" at bounding box center [91, 283] width 111 height 10
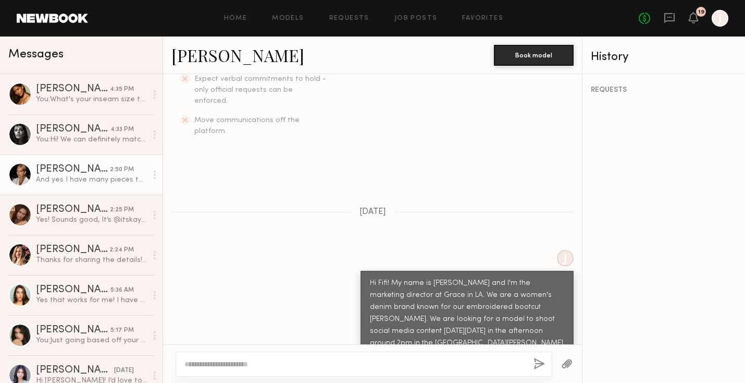
click at [78, 166] on div "Bianca A." at bounding box center [73, 169] width 74 height 10
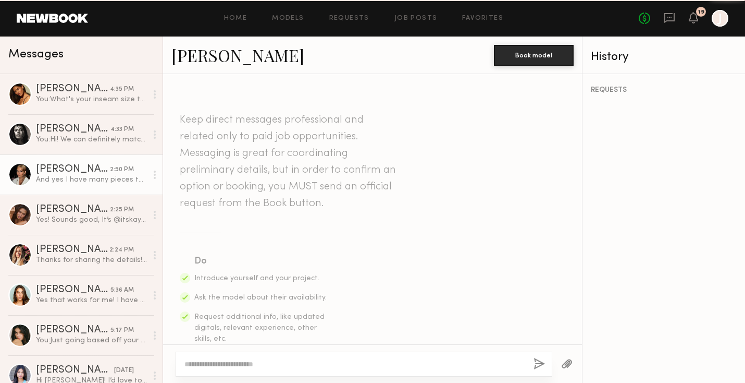
scroll to position [1520, 0]
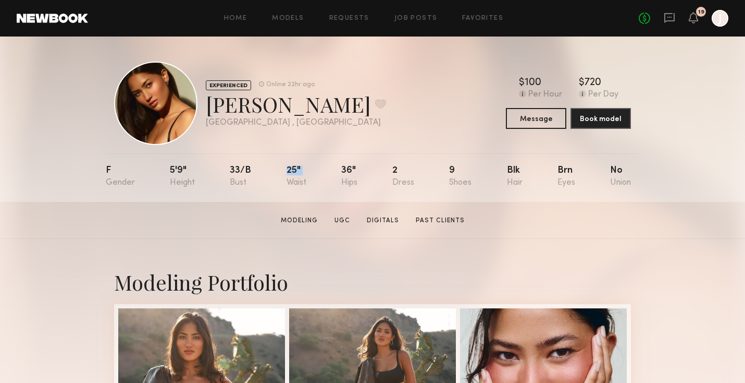
drag, startPoint x: 281, startPoint y: 169, endPoint x: 333, endPoint y: 169, distance: 51.1
click at [333, 169] on nb-model-profile-props "F 5'9" 33/b 25" 36" 2 9 Blk Brn No" at bounding box center [373, 177] width 534 height 48
click at [333, 169] on div "F 5'9" 33/b 25" 36" 2 9 Blk Brn No" at bounding box center [368, 177] width 525 height 48
click at [292, 173] on div "25"" at bounding box center [297, 176] width 20 height 21
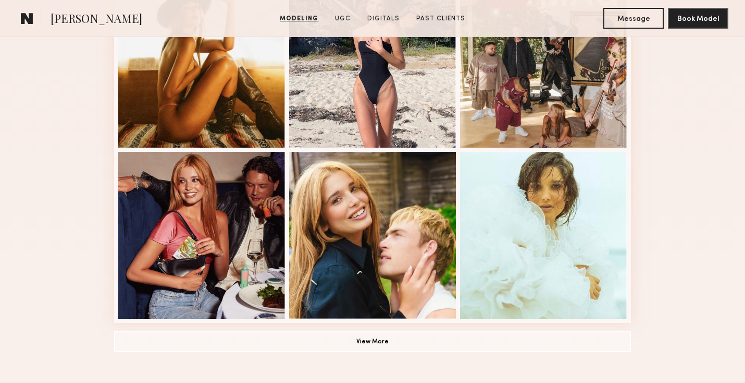
scroll to position [679, 0]
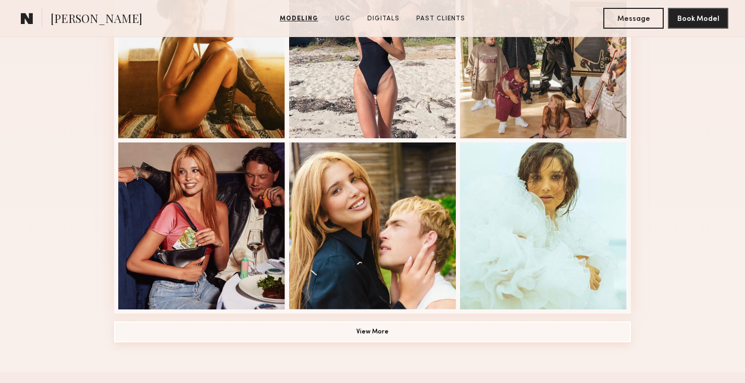
click at [397, 332] on button "View More" at bounding box center [372, 331] width 517 height 21
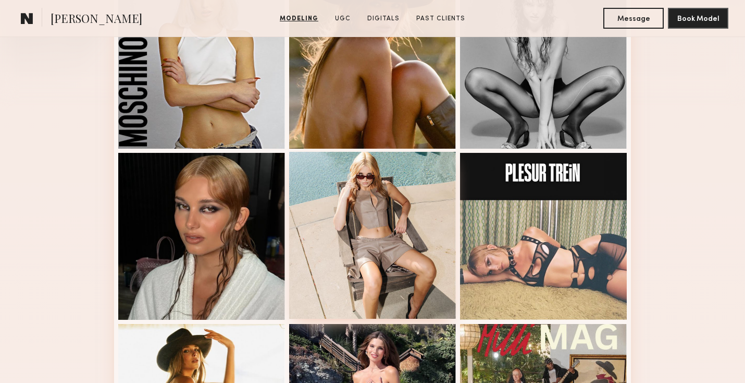
scroll to position [0, 0]
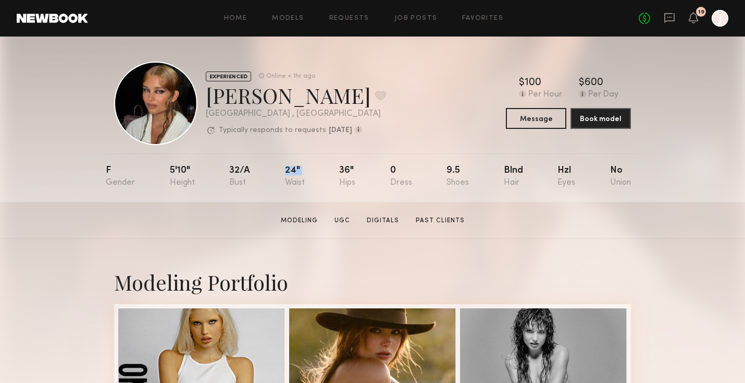
drag, startPoint x: 274, startPoint y: 170, endPoint x: 339, endPoint y: 172, distance: 65.7
click at [339, 172] on nb-model-profile-props "F 5'10" 32/a 24" 36" 0 9.5 Blnd Hzl No" at bounding box center [373, 177] width 534 height 48
click at [280, 217] on link "Modeling" at bounding box center [299, 220] width 45 height 9
click at [428, 114] on div "EXPERIENCED Online < 1hr ago Bianca A. Favorite Los Angeles , CA Typically resp…" at bounding box center [372, 103] width 517 height 83
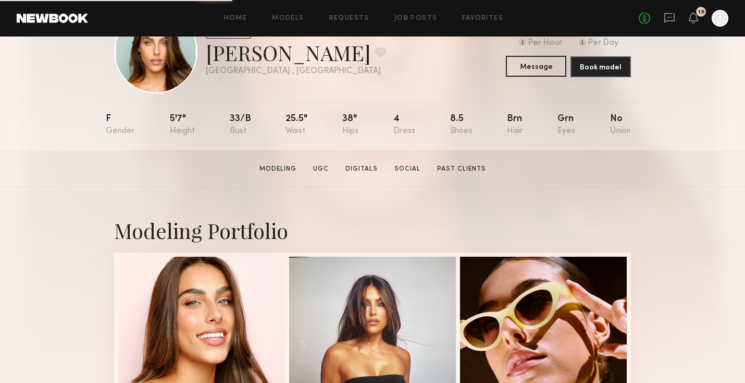
scroll to position [58, 0]
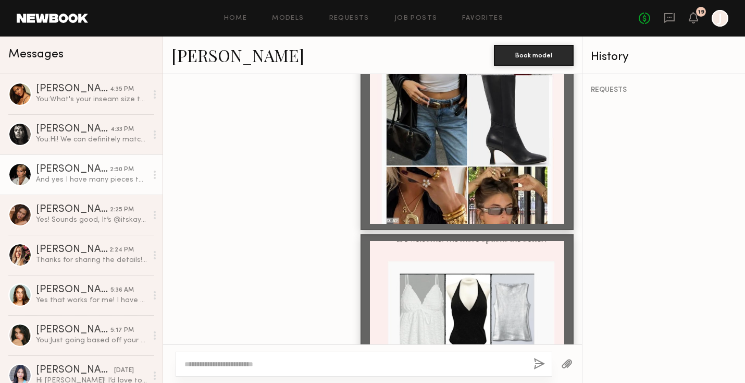
scroll to position [1111, 0]
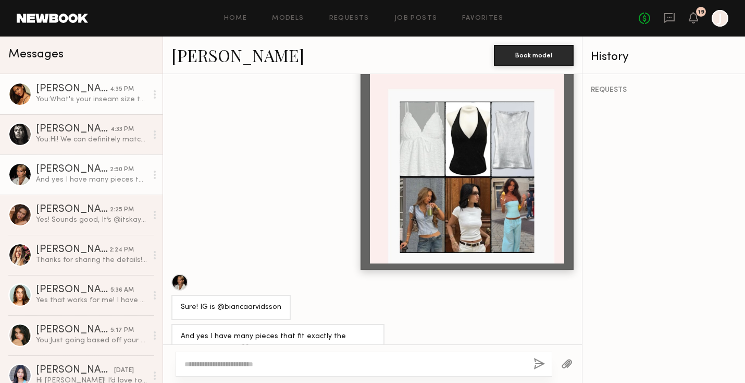
click at [109, 85] on div "[PERSON_NAME]" at bounding box center [73, 89] width 74 height 10
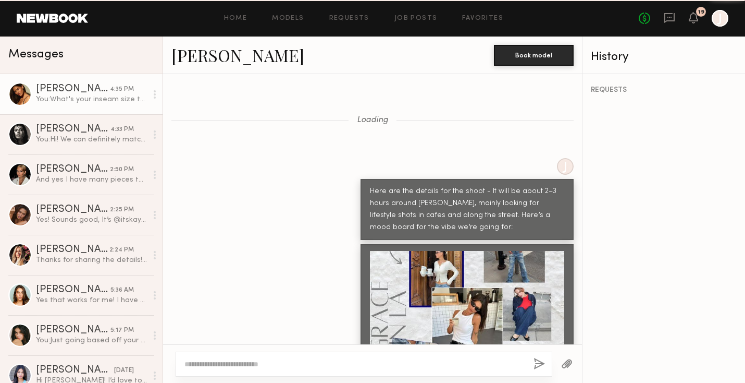
scroll to position [733, 0]
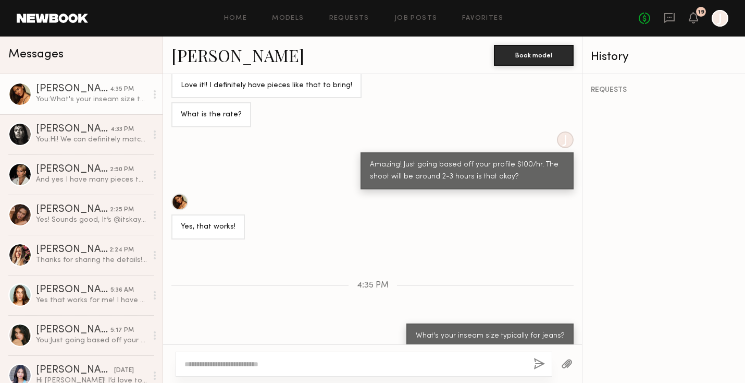
click at [459, 330] on div "What's your inseam size typically for jeans?" at bounding box center [490, 336] width 149 height 12
copy div "What's your inseam size typically for jeans?"
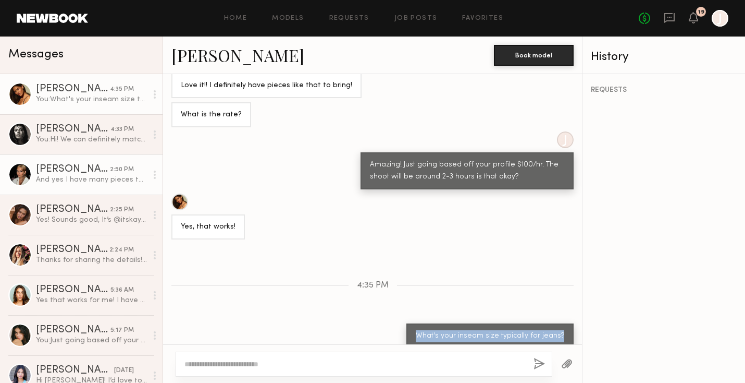
click at [106, 166] on div "[PERSON_NAME]" at bounding box center [73, 169] width 74 height 10
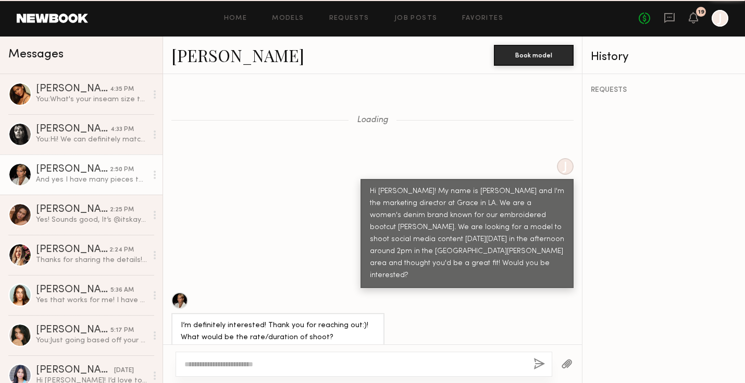
scroll to position [1111, 0]
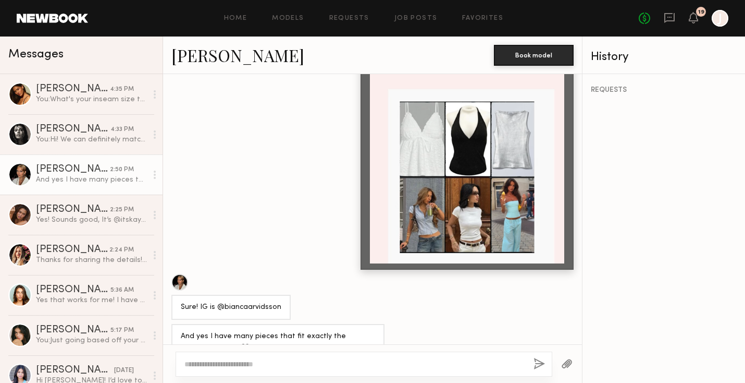
click at [223, 363] on textarea at bounding box center [355, 364] width 341 height 10
type textarea "**********"
click at [539, 361] on button "button" at bounding box center [539, 364] width 11 height 13
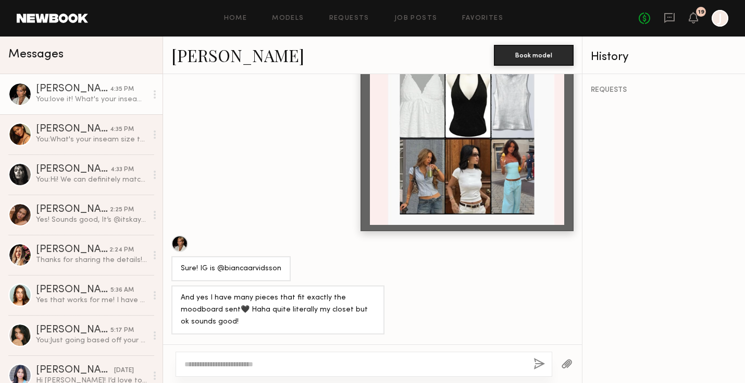
scroll to position [1628, 0]
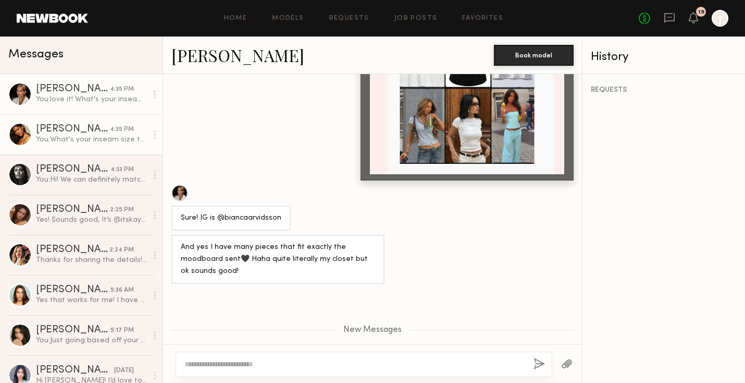
click at [92, 138] on div "You: What's your inseam size typically for jeans?" at bounding box center [91, 139] width 111 height 10
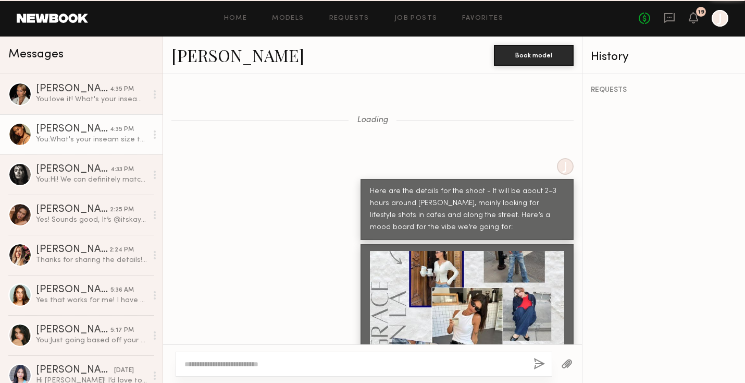
scroll to position [733, 0]
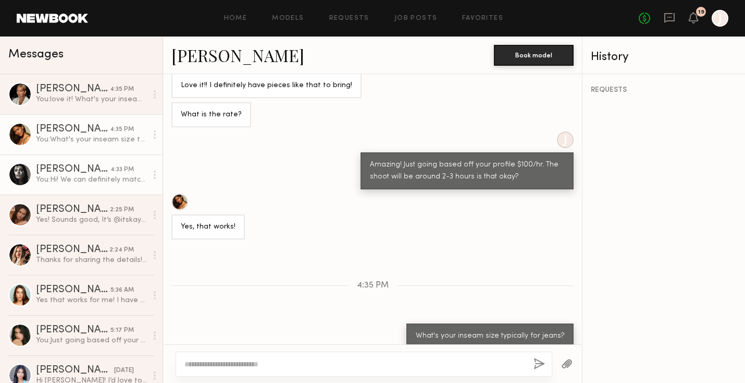
click at [87, 172] on div "[PERSON_NAME]" at bounding box center [73, 169] width 75 height 10
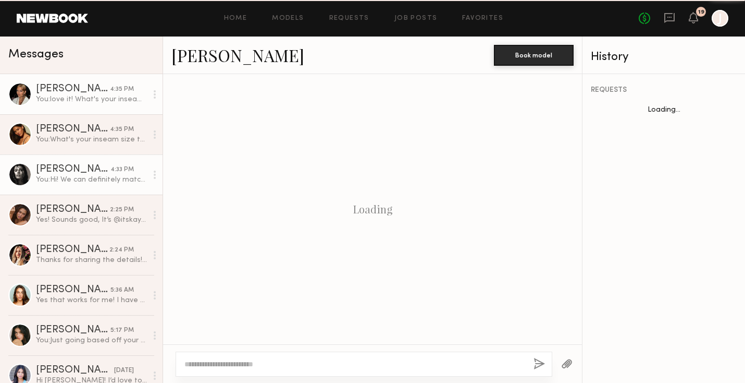
scroll to position [927, 0]
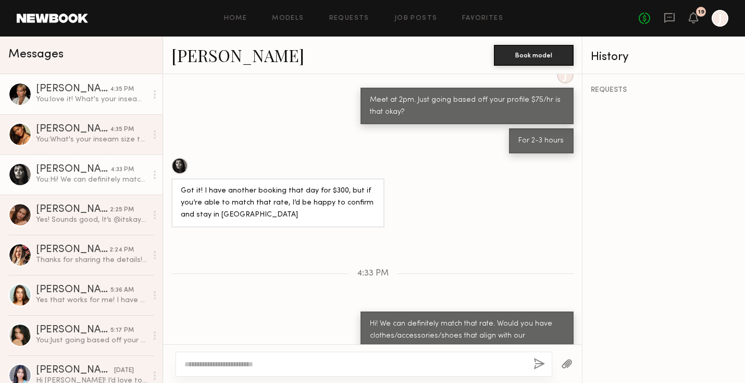
click at [122, 99] on div "You: love it! What's your inseam size typically for jeans?" at bounding box center [91, 99] width 111 height 10
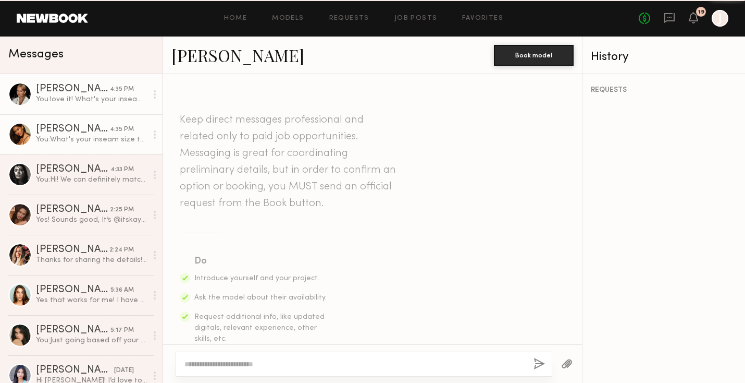
scroll to position [1549, 0]
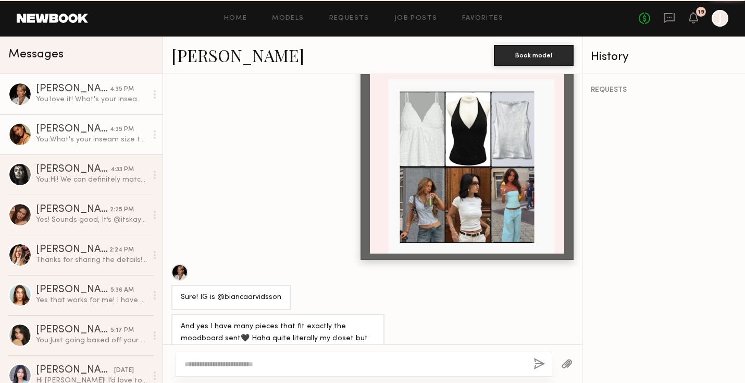
click at [111, 132] on div "4:35 PM" at bounding box center [122, 130] width 24 height 10
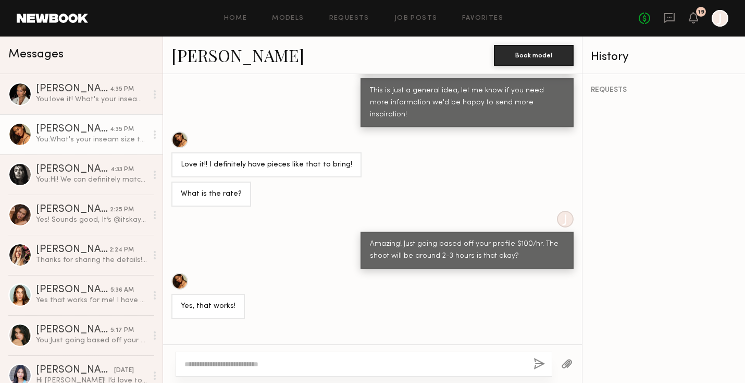
scroll to position [1454, 0]
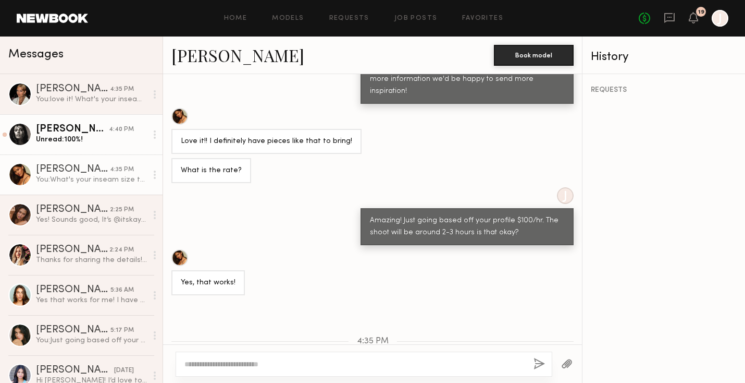
click at [106, 131] on div "Nikola S." at bounding box center [72, 129] width 73 height 10
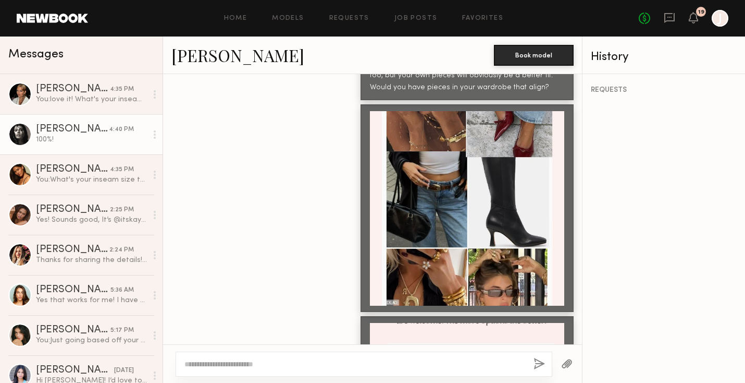
scroll to position [1445, 0]
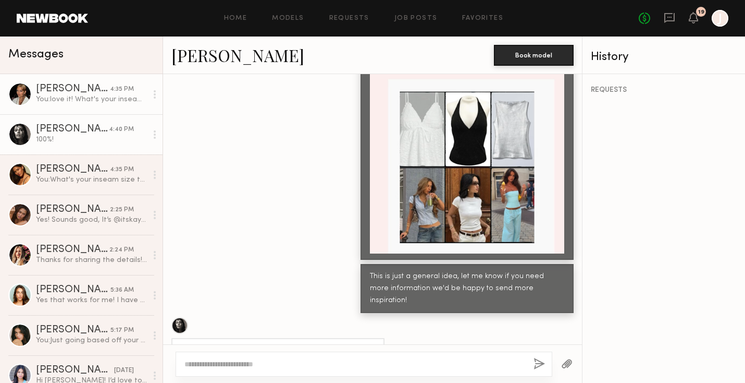
click at [104, 102] on div "You: love it! What's your inseam size typically for jeans?" at bounding box center [91, 99] width 111 height 10
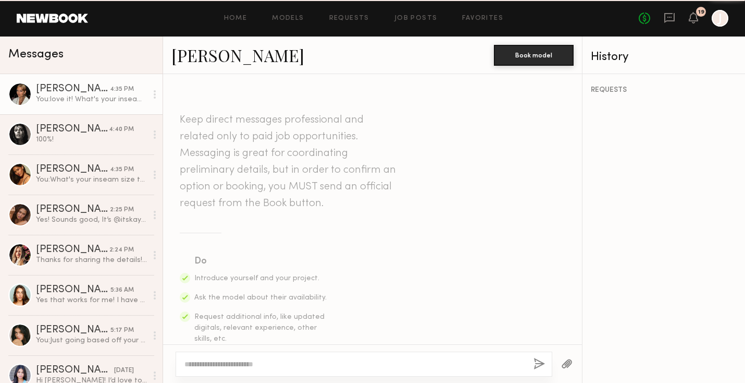
scroll to position [1549, 0]
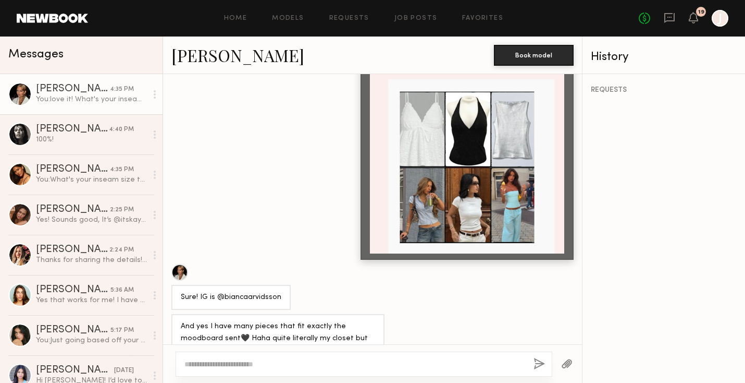
click at [235, 291] on div "Sure! IG is @biancaarvidsson" at bounding box center [231, 297] width 101 height 12
copy div "biancaarvidsson"
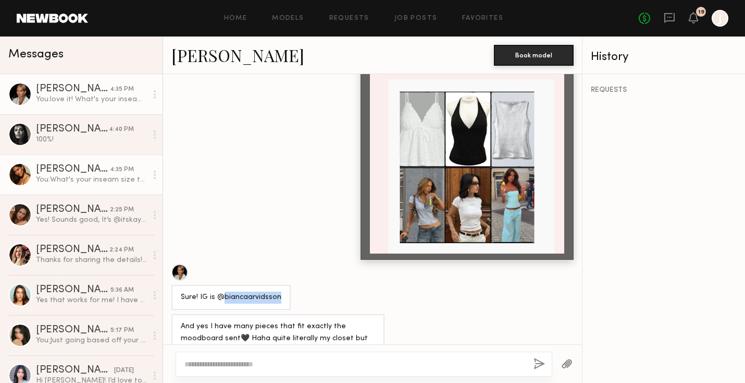
click at [101, 176] on div "You: What's your inseam size typically for jeans?" at bounding box center [91, 180] width 111 height 10
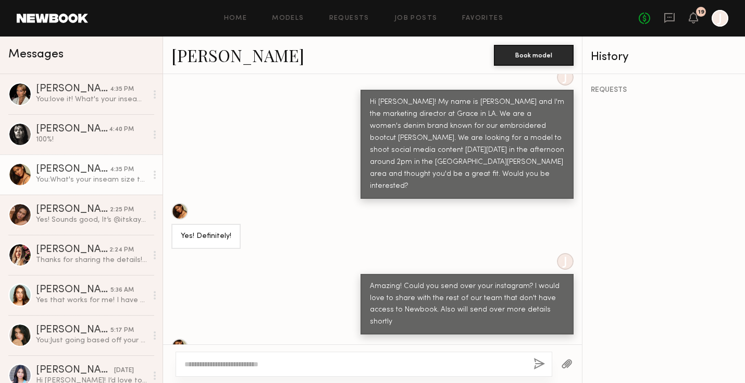
scroll to position [565, 0]
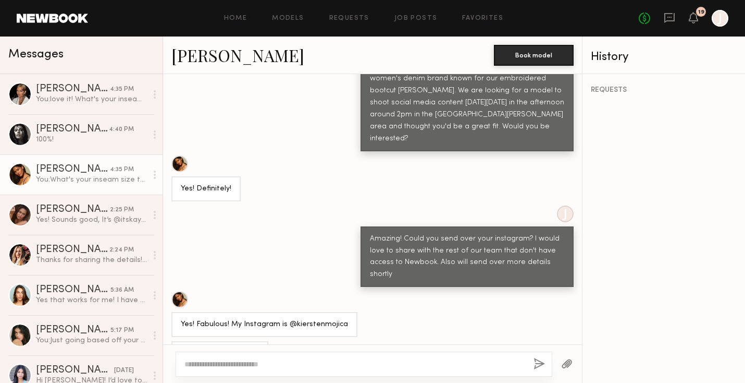
click at [301, 318] on div "Yes! Fabulous! My Instagram is @kierstenmojica" at bounding box center [264, 324] width 167 height 12
copy div "kierstenmojica"
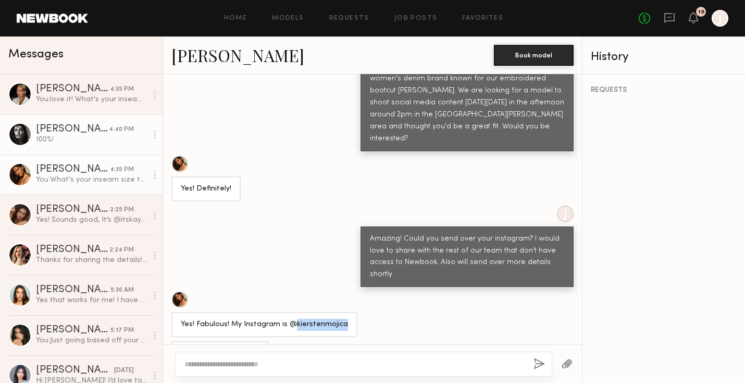
click at [73, 154] on link "Nikola S. 4:40 PM 100%!" at bounding box center [81, 134] width 163 height 40
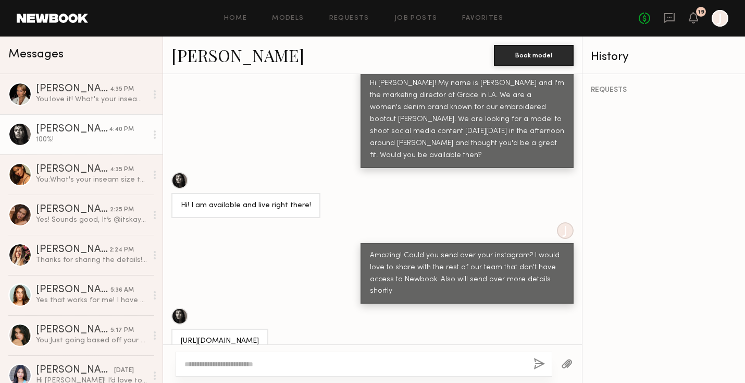
scroll to position [512, 0]
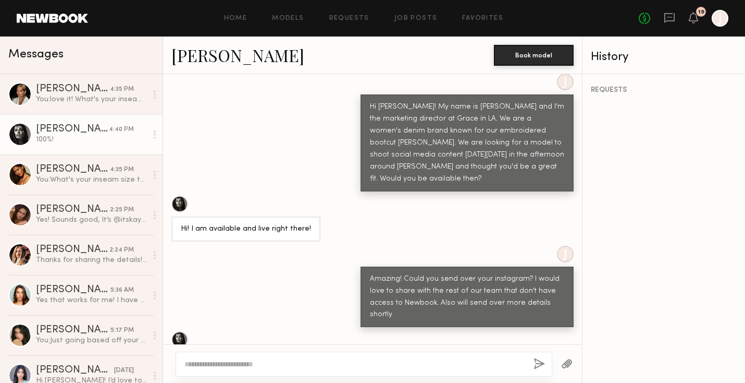
drag, startPoint x: 329, startPoint y: 318, endPoint x: 277, endPoint y: 317, distance: 51.6
click at [259, 359] on div "https://www.instagram.com/nikolastajszczak/" at bounding box center [220, 365] width 78 height 12
copy div "nikolastajszczak"
click at [398, 331] on div "https://www.instagram.com/nikolastajszczak/" at bounding box center [372, 354] width 419 height 46
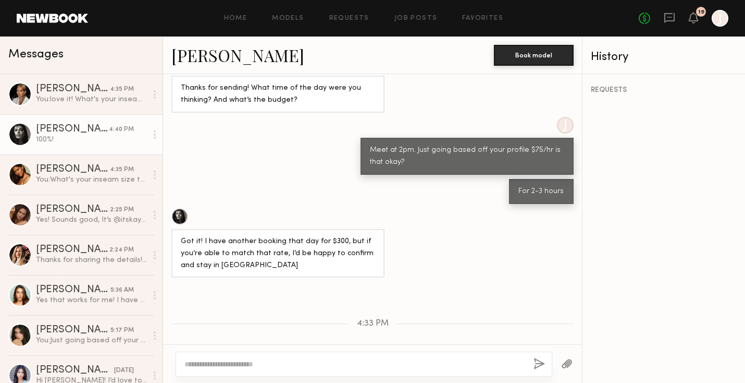
scroll to position [1689, 0]
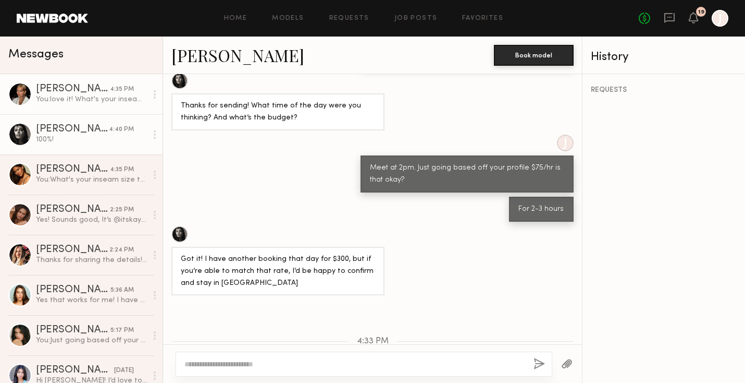
click at [115, 99] on div "You: love it! What's your inseam size typically for jeans?" at bounding box center [91, 99] width 111 height 10
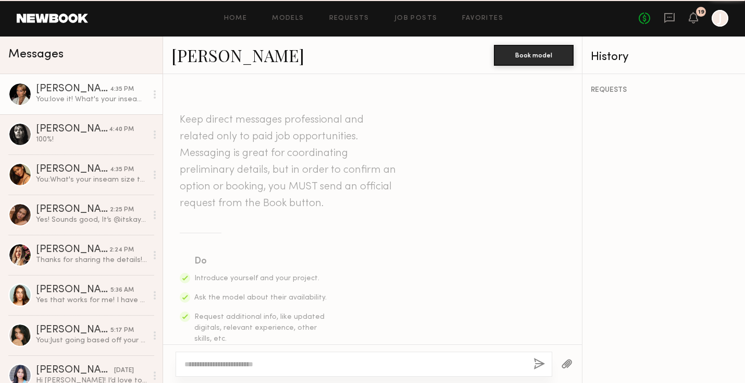
scroll to position [1599, 0]
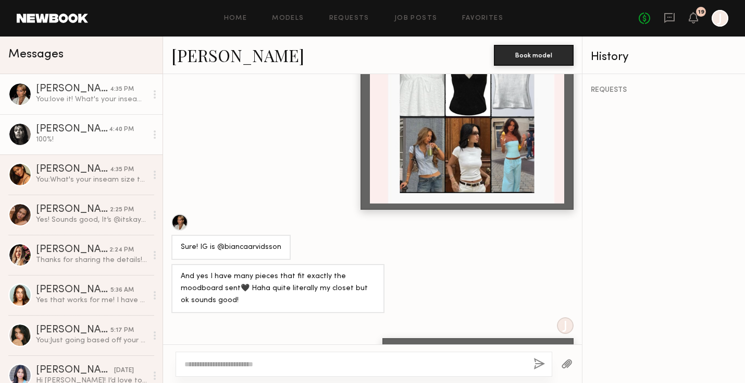
click at [91, 143] on div "100%!" at bounding box center [91, 139] width 111 height 10
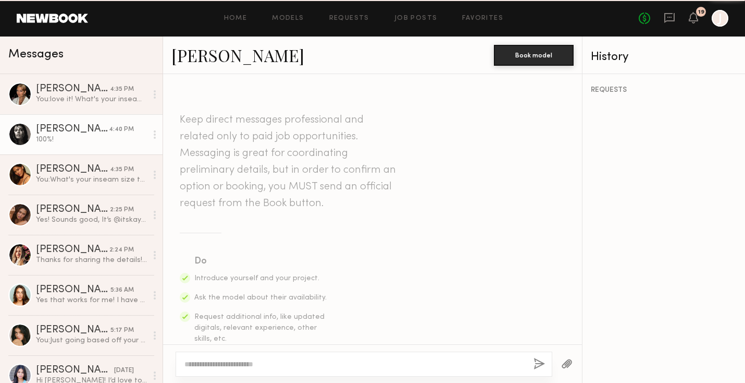
scroll to position [1764, 0]
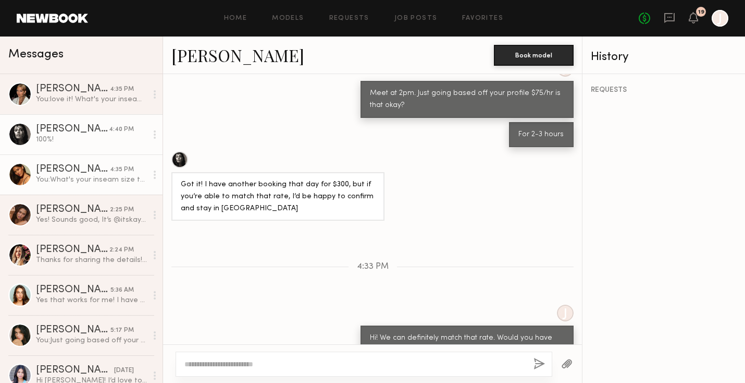
click at [101, 171] on div "Kiersten M." at bounding box center [73, 169] width 74 height 10
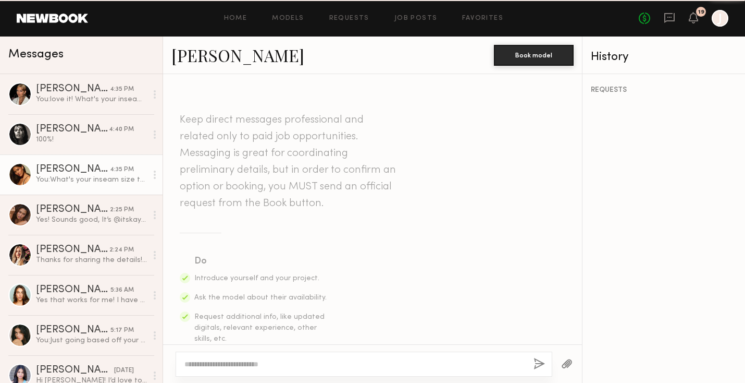
scroll to position [1454, 0]
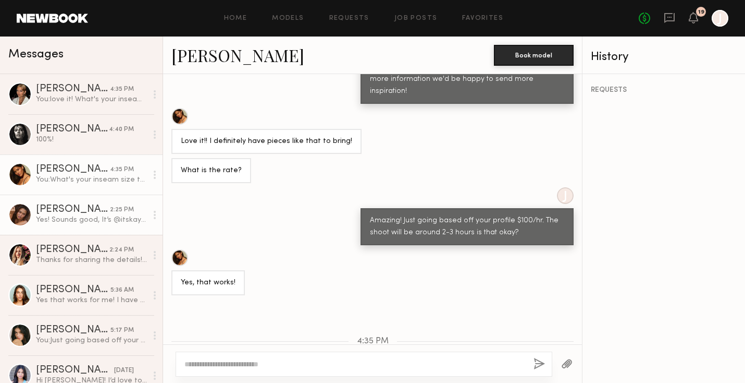
click at [86, 217] on div "Yes! Sounds good, It’s @itskayyylaa" at bounding box center [91, 220] width 111 height 10
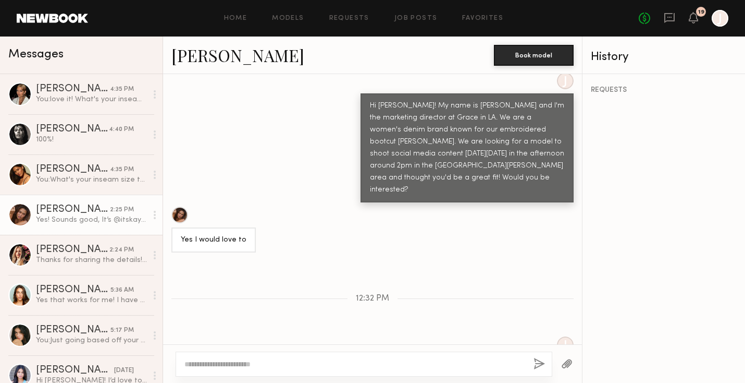
scroll to position [569, 0]
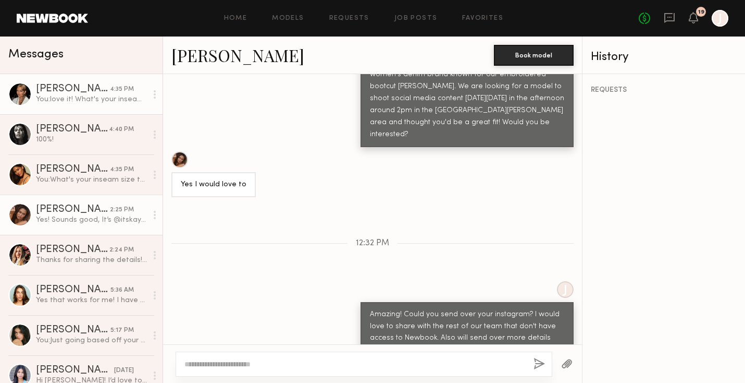
click at [94, 106] on link "Bianca A. 4:35 PM You: love it! What's your inseam size typically for jeans?" at bounding box center [81, 94] width 163 height 40
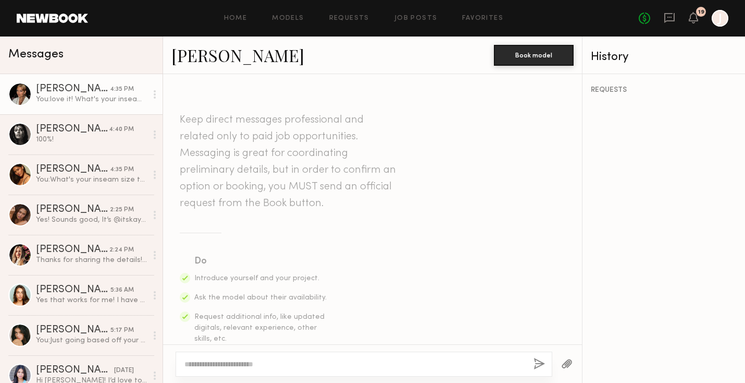
scroll to position [1599, 0]
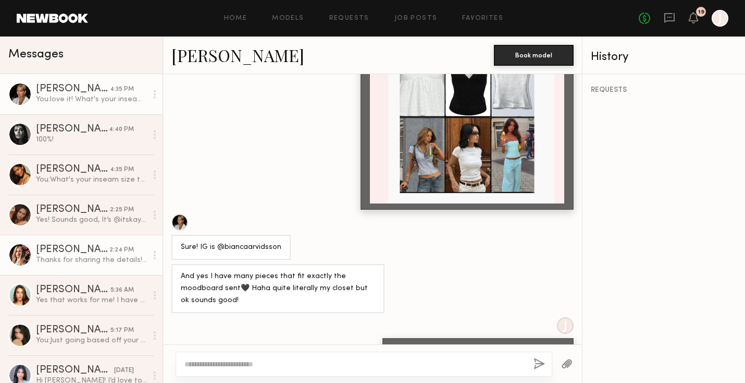
click at [66, 250] on div "Natalie S." at bounding box center [72, 249] width 73 height 10
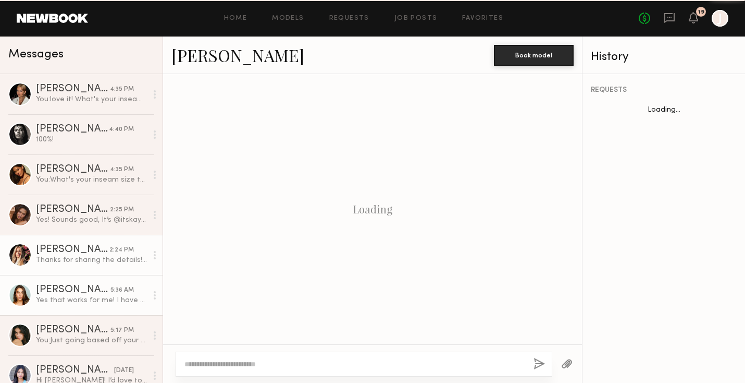
scroll to position [884, 0]
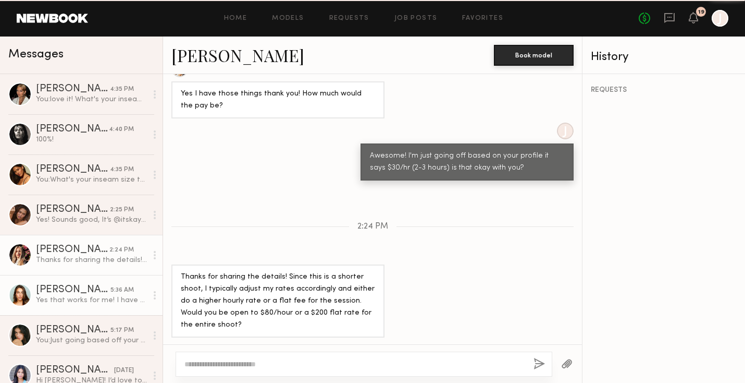
click at [64, 291] on div "Shelby M." at bounding box center [73, 290] width 75 height 10
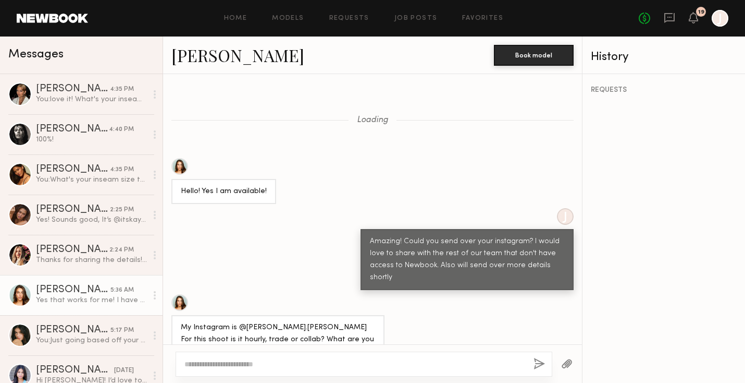
scroll to position [519, 0]
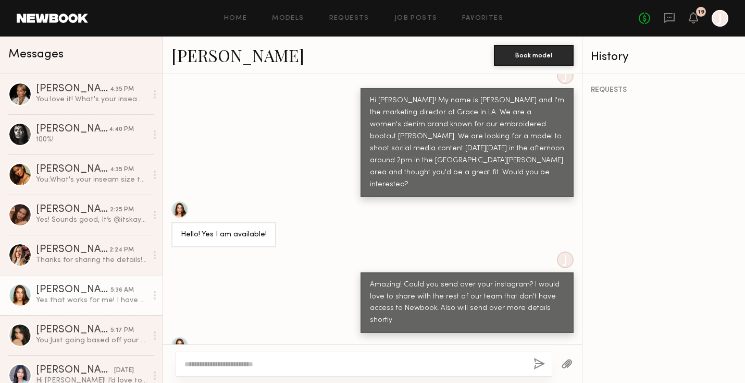
click at [178, 201] on div at bounding box center [179, 209] width 17 height 17
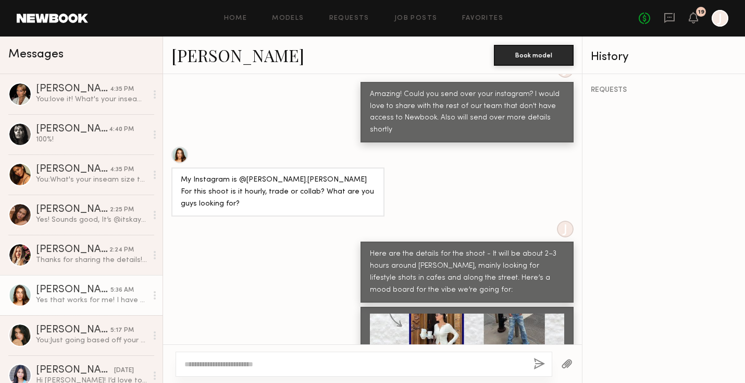
scroll to position [685, 0]
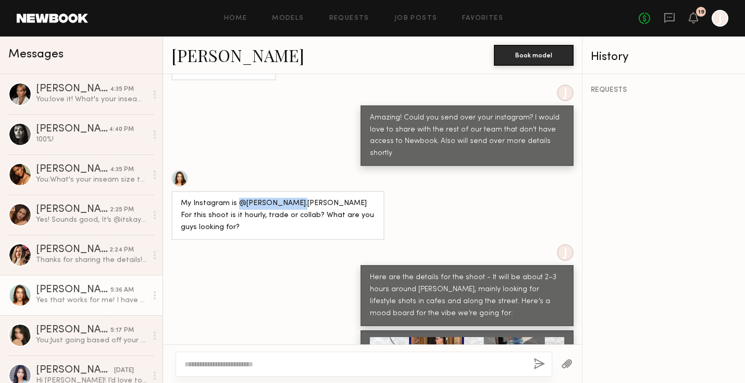
drag, startPoint x: 291, startPoint y: 149, endPoint x: 237, endPoint y: 149, distance: 54.7
click at [237, 198] on div "My Instagram is @shelby.Mattson For this shoot is it hourly, trade or collab? W…" at bounding box center [278, 216] width 194 height 36
copy div "@shelby.Mattson"
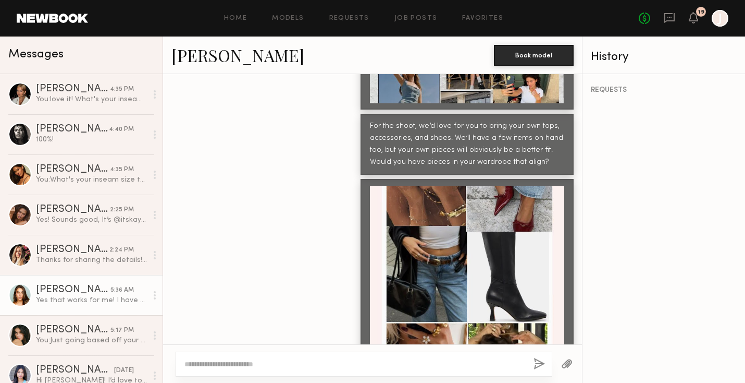
scroll to position [1469, 0]
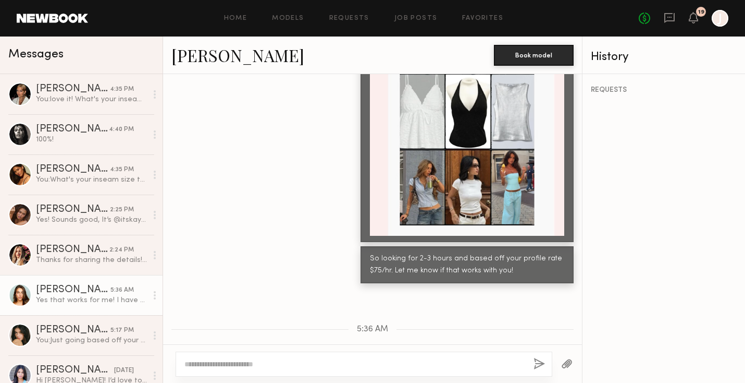
click at [299, 266] on div "Keep direct messages professional and related only to paid job opportunities. M…" at bounding box center [372, 209] width 419 height 270
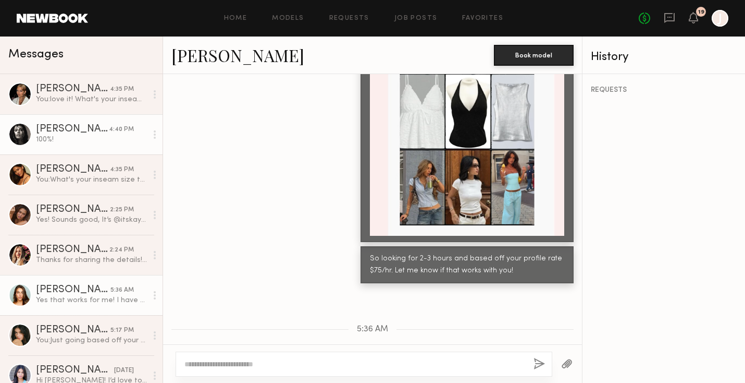
click at [103, 130] on div "Nikola S." at bounding box center [72, 129] width 73 height 10
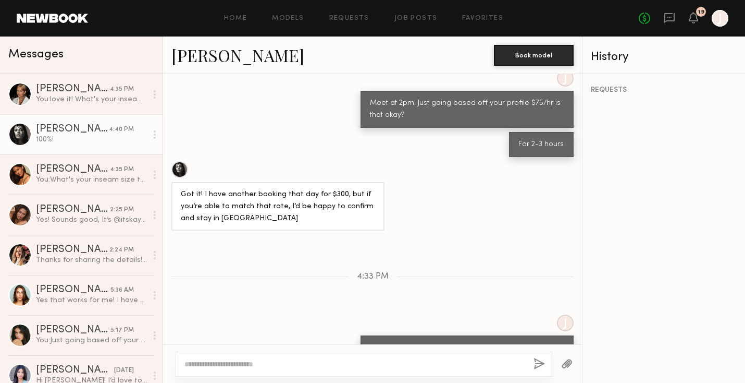
scroll to position [1764, 0]
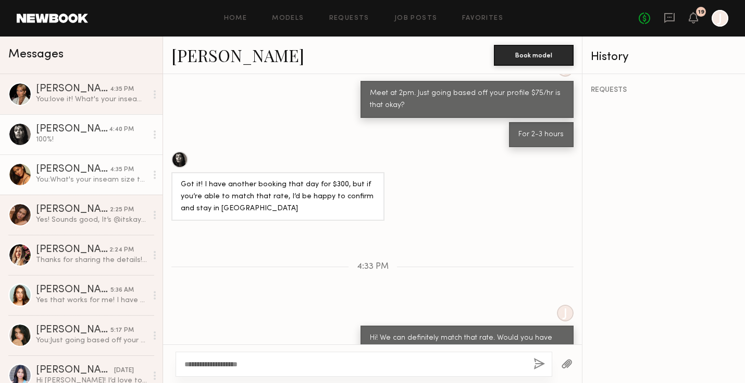
type textarea "**********"
click at [75, 166] on div "Kiersten M." at bounding box center [73, 169] width 74 height 10
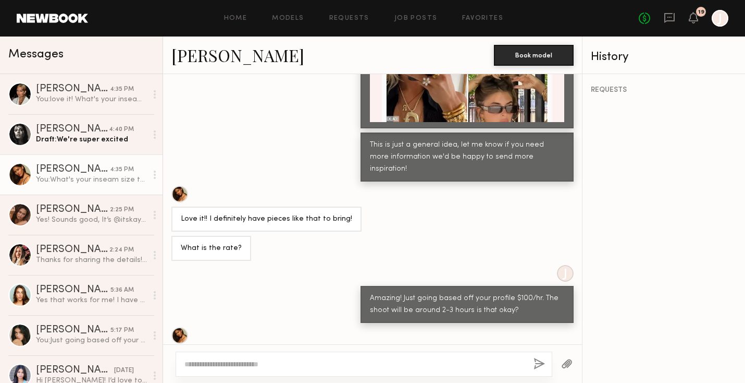
scroll to position [1454, 0]
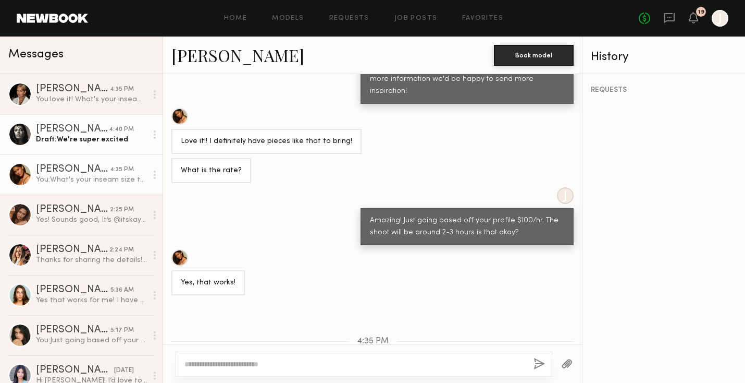
click at [72, 137] on div "Draft: We're super excited" at bounding box center [91, 139] width 111 height 10
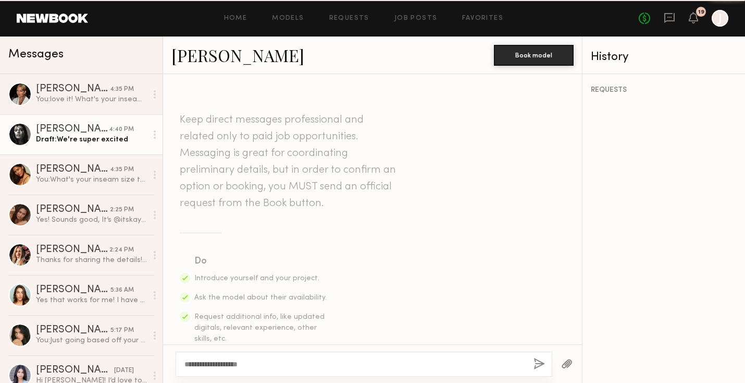
scroll to position [1764, 0]
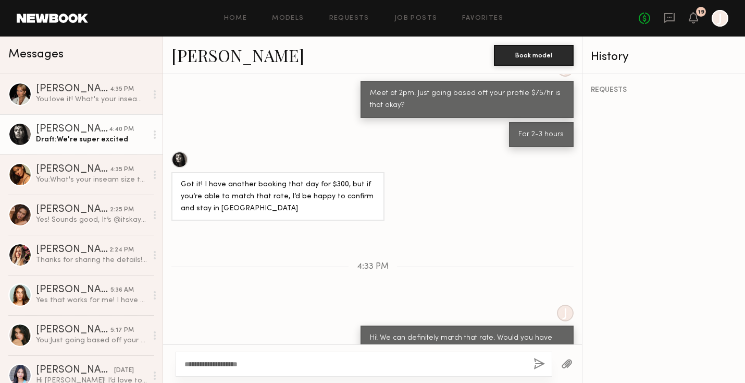
click at [263, 367] on textarea "**********" at bounding box center [355, 364] width 341 height 10
type textarea "**********"
click at [536, 47] on button "Book model" at bounding box center [534, 54] width 80 height 21
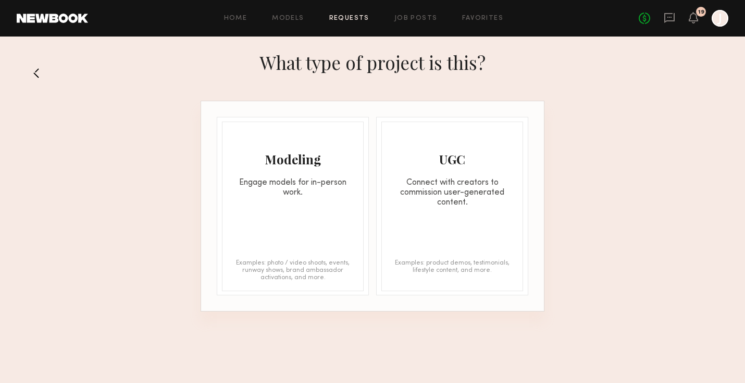
click at [337, 201] on div "Modeling Engage models for in-person work. Examples: photo / video shoots, even…" at bounding box center [293, 205] width 142 height 169
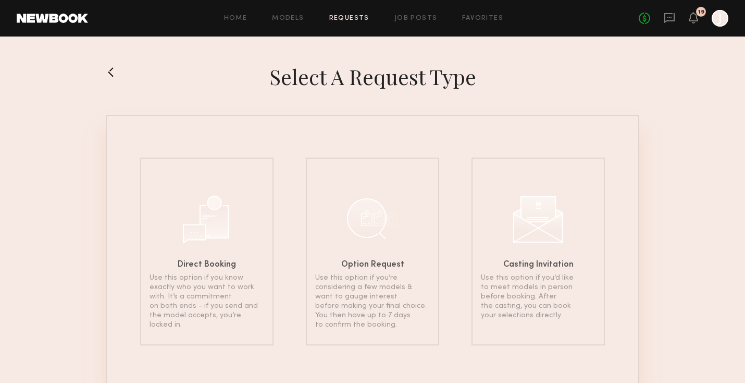
scroll to position [30, 0]
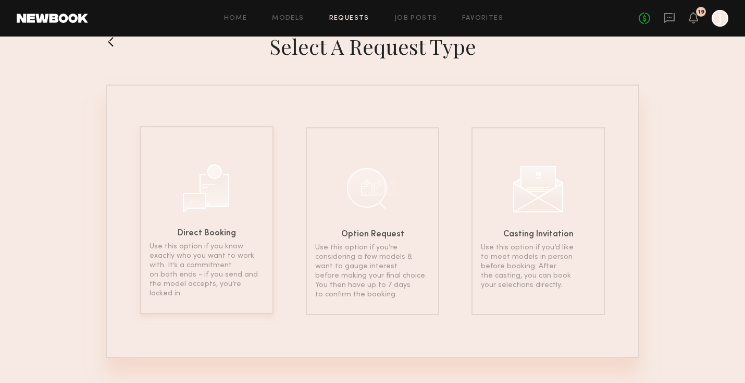
click at [264, 198] on div "Direct Booking Use this option if you know exactly who you want to work with. I…" at bounding box center [206, 220] width 133 height 188
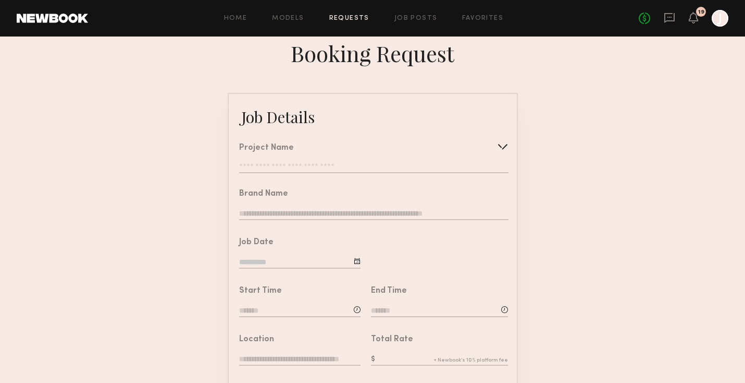
scroll to position [3, 0]
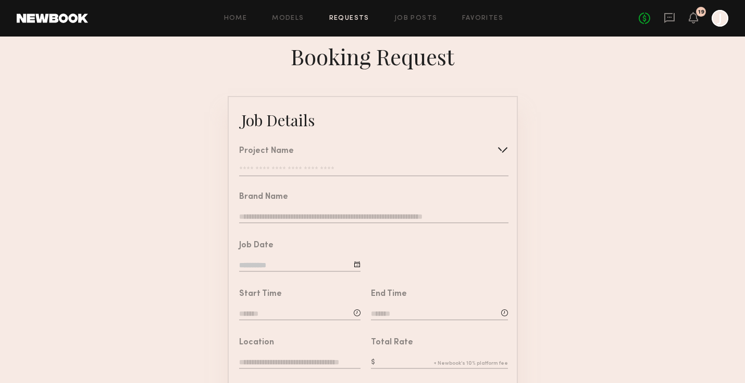
scroll to position [30, 0]
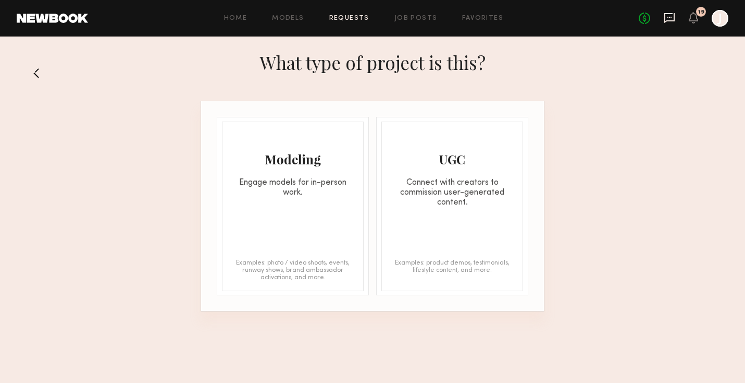
click at [666, 21] on icon at bounding box center [670, 18] width 10 height 10
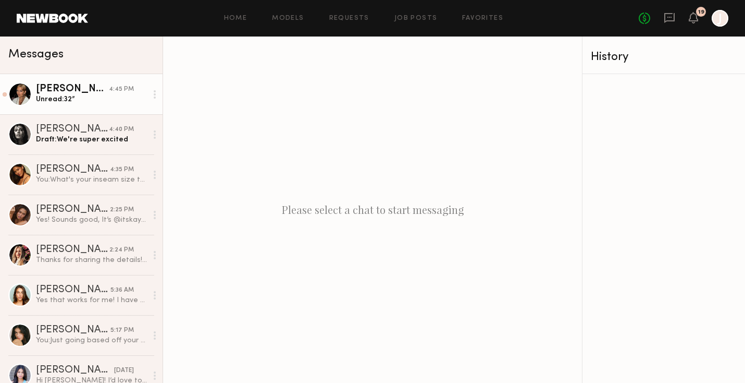
click at [136, 85] on div "Bianca A. 4:45 PM" at bounding box center [91, 89] width 111 height 10
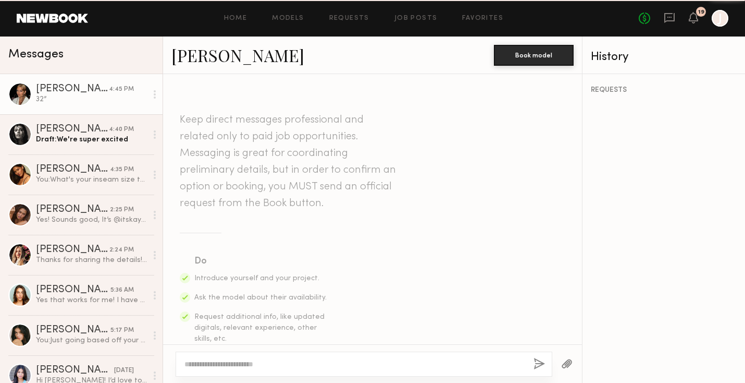
scroll to position [1599, 0]
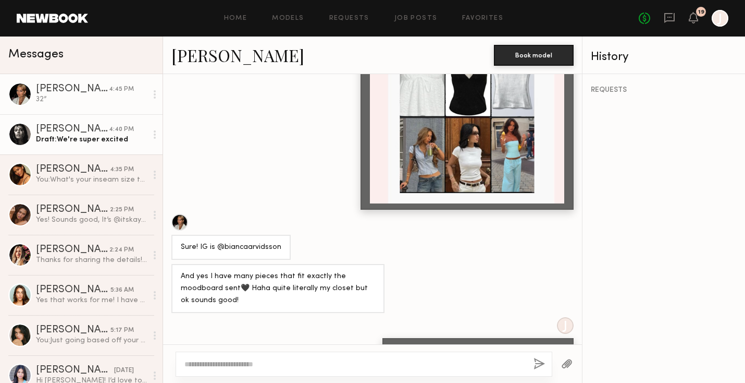
click at [99, 130] on div "Nikola S." at bounding box center [72, 129] width 73 height 10
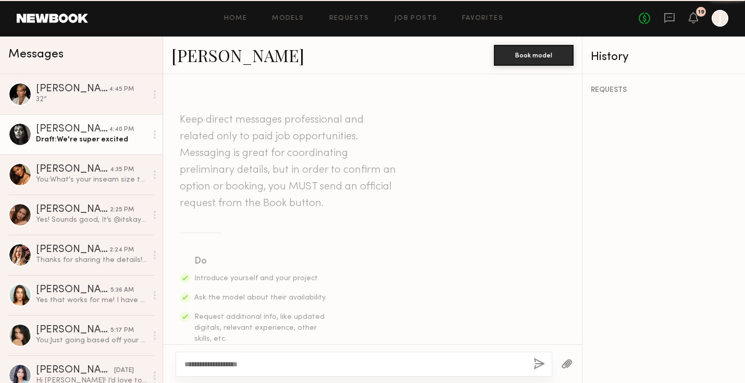
scroll to position [1764, 0]
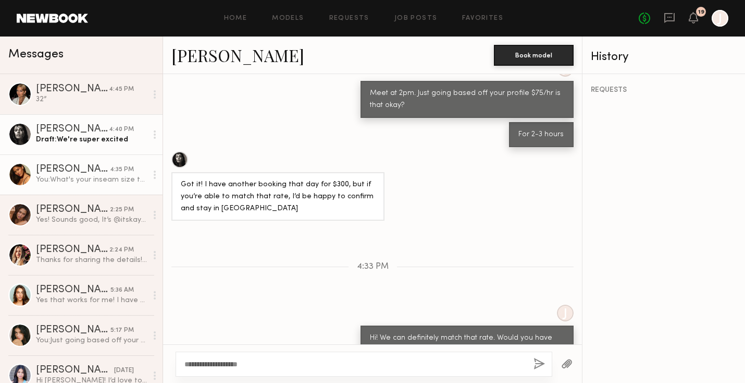
click at [72, 177] on div "You: What's your inseam size typically for jeans?" at bounding box center [91, 180] width 111 height 10
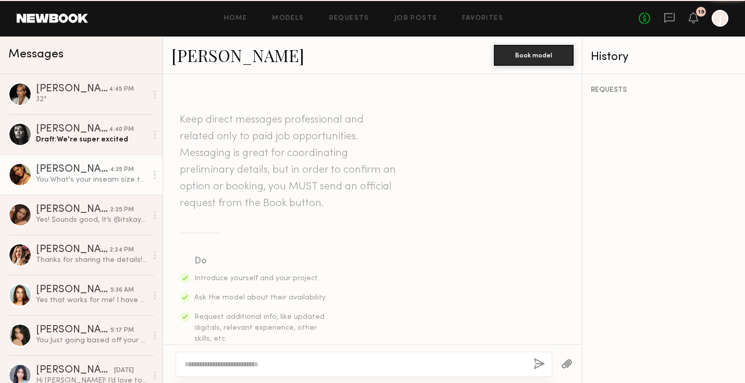
scroll to position [1454, 0]
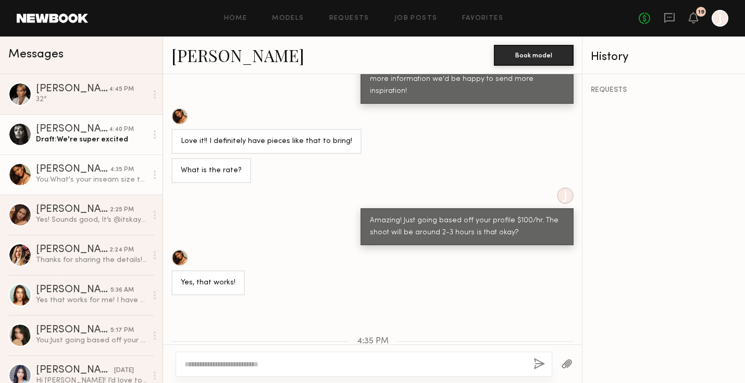
click at [90, 138] on div "Draft: We're super excited" at bounding box center [91, 139] width 111 height 10
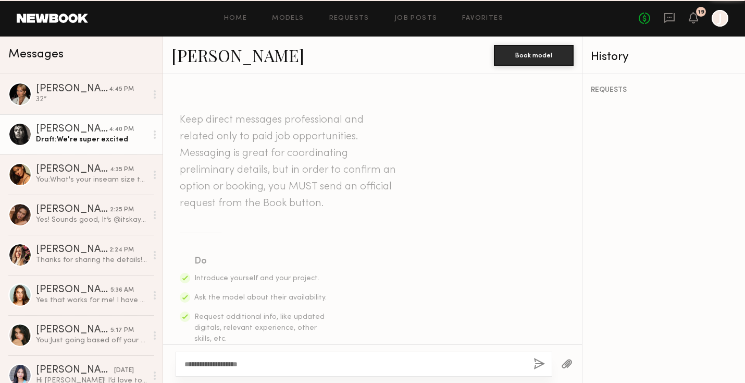
scroll to position [1764, 0]
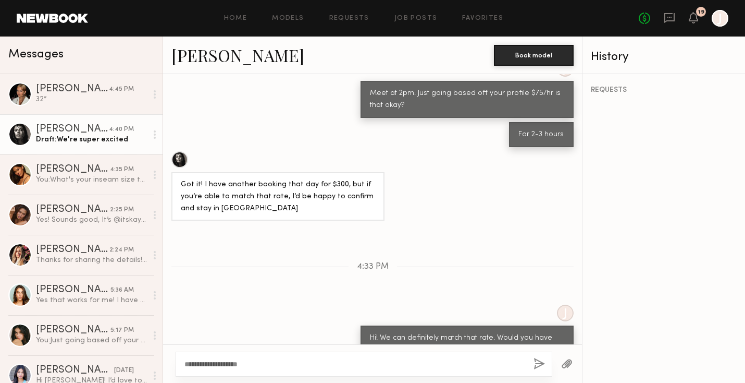
click at [276, 362] on textarea "**********" at bounding box center [355, 364] width 341 height 10
click at [188, 364] on textarea "**********" at bounding box center [355, 364] width 341 height 10
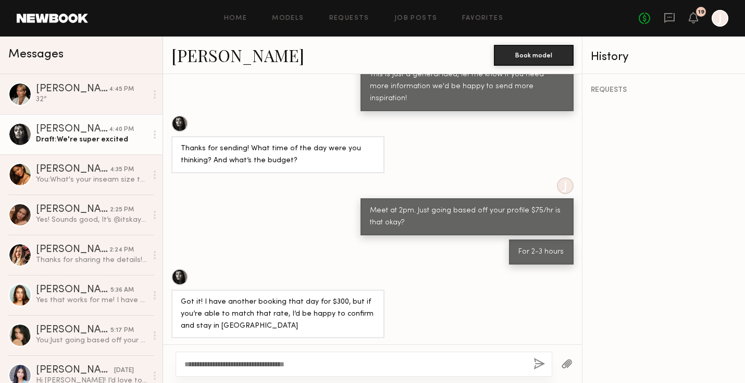
scroll to position [1648, 0]
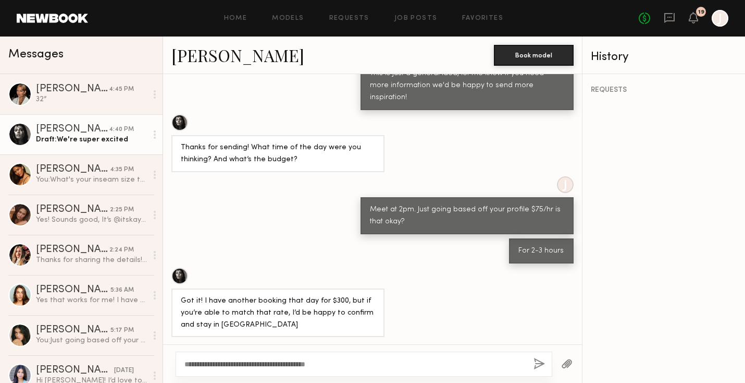
click at [357, 364] on textarea "**********" at bounding box center [355, 364] width 341 height 10
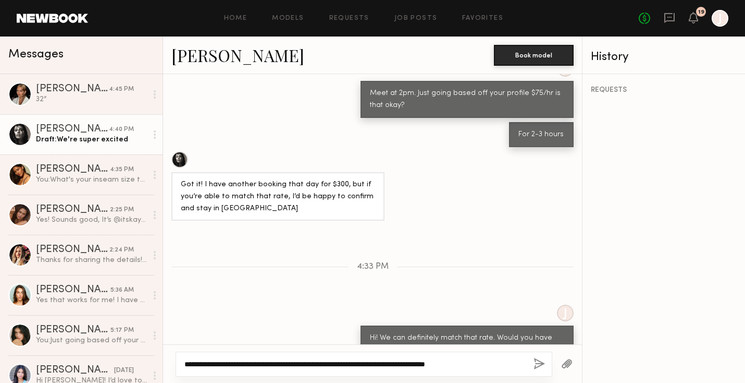
click at [503, 360] on textarea "**********" at bounding box center [355, 364] width 341 height 10
click at [503, 362] on textarea "**********" at bounding box center [355, 364] width 341 height 10
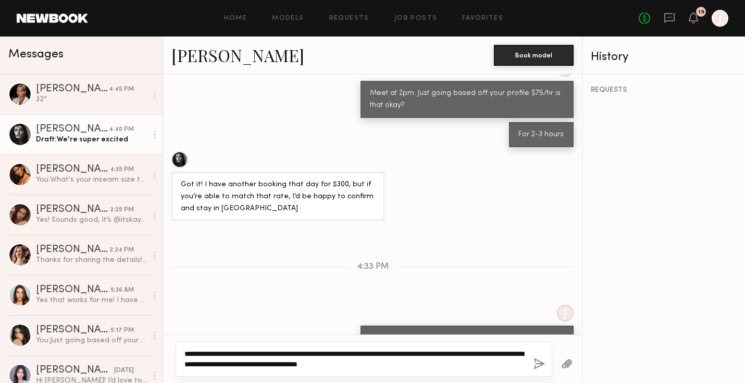
type textarea "**********"
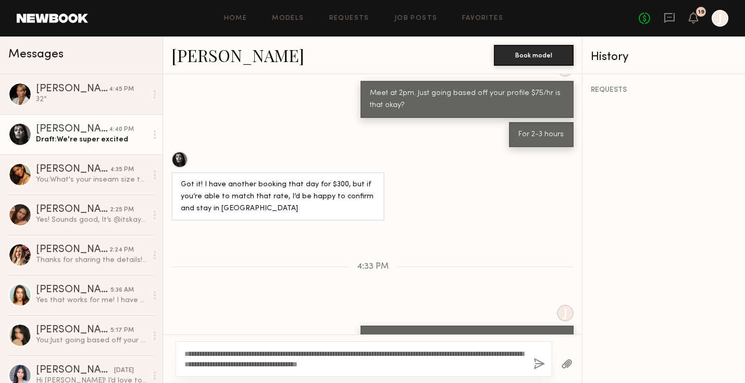
click at [537, 365] on button "button" at bounding box center [539, 364] width 11 height 13
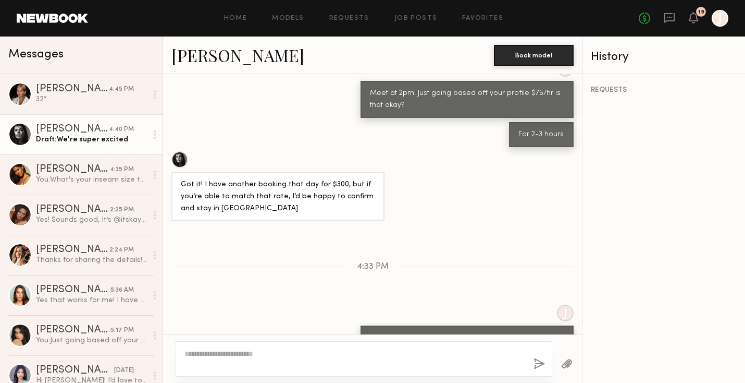
scroll to position [1929, 0]
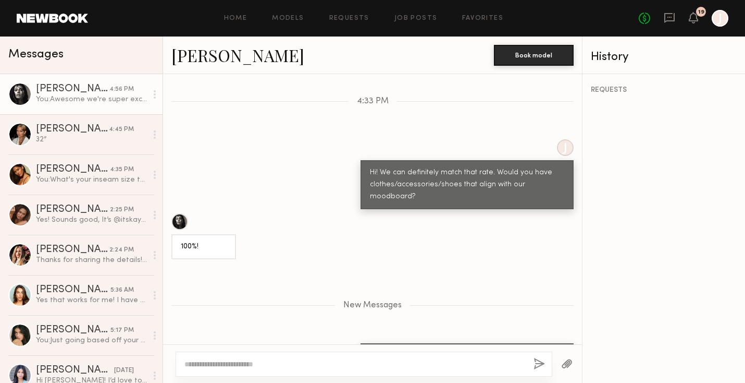
click at [459, 363] on textarea at bounding box center [355, 364] width 341 height 10
type textarea "**********"
click at [542, 364] on button "button" at bounding box center [539, 364] width 11 height 13
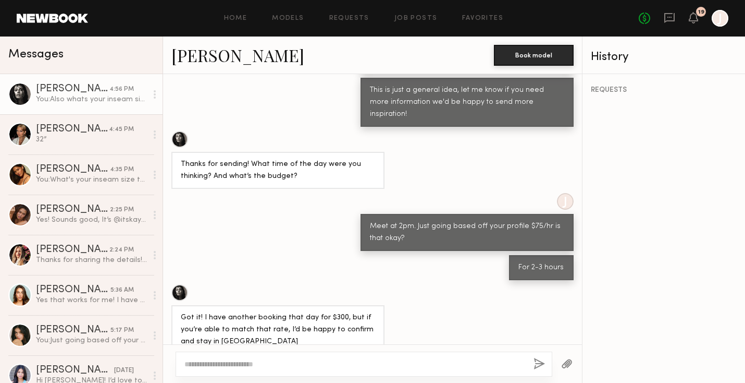
scroll to position [1979, 0]
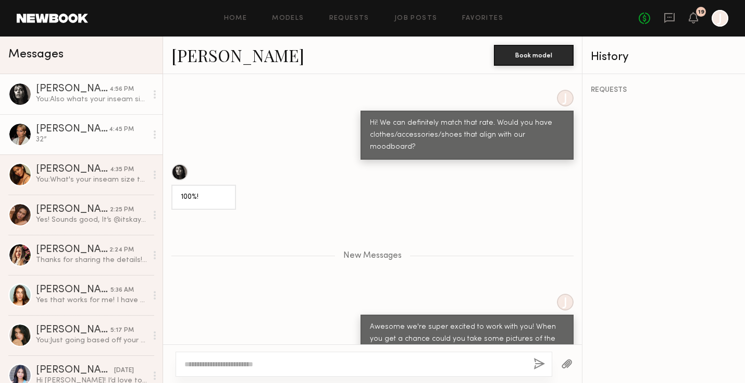
click at [117, 139] on div "32”" at bounding box center [91, 139] width 111 height 10
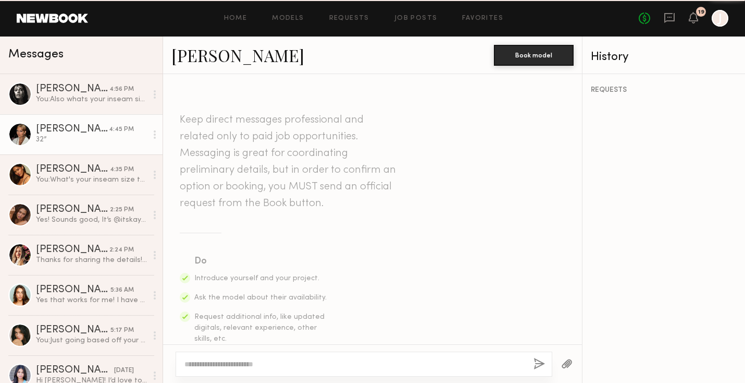
scroll to position [1599, 0]
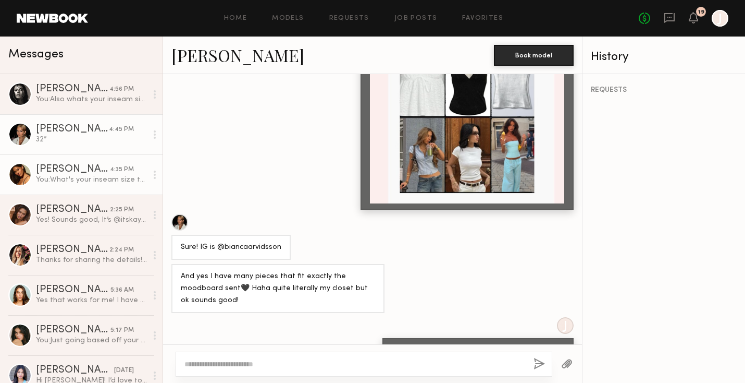
click at [102, 179] on div "You: What's your inseam size typically for jeans?" at bounding box center [91, 180] width 111 height 10
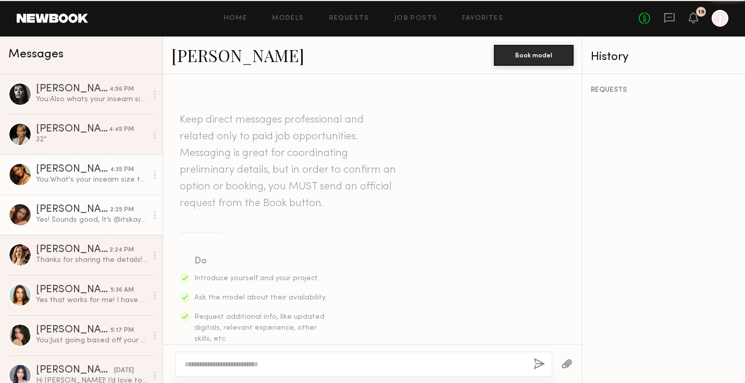
scroll to position [1454, 0]
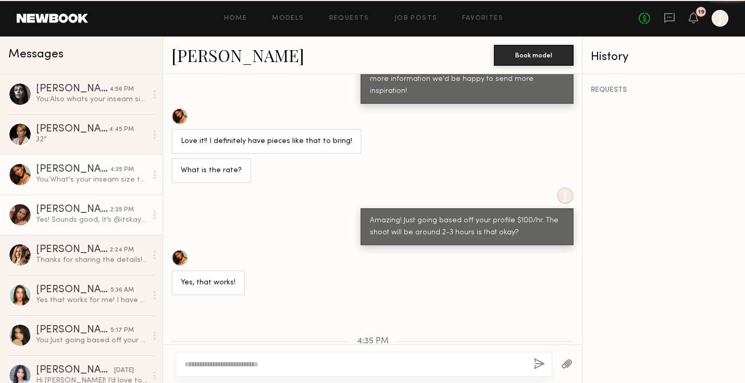
click at [86, 216] on div "Yes! Sounds good, It’s @itskayyylaa" at bounding box center [91, 220] width 111 height 10
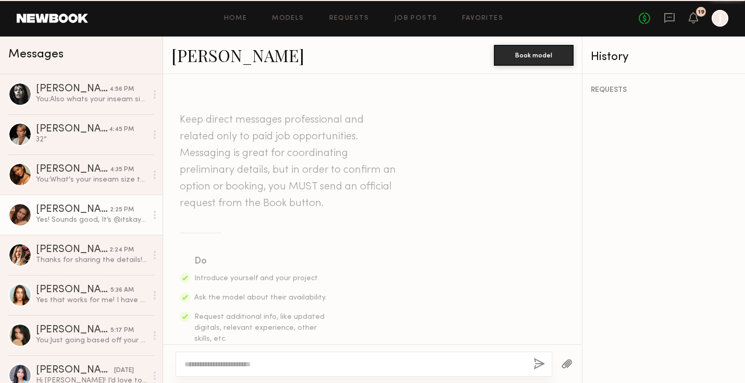
scroll to position [569, 0]
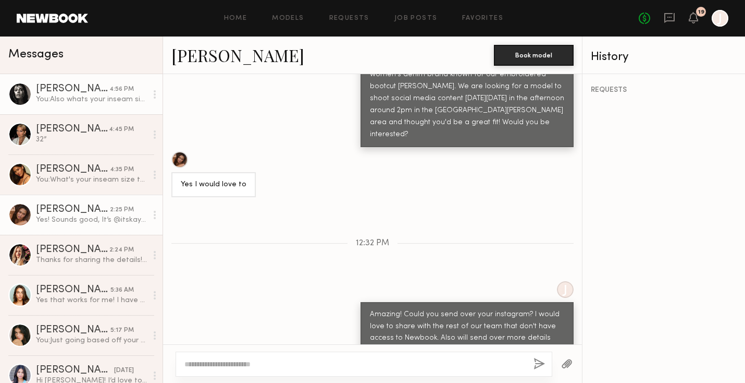
click at [129, 102] on div "You: Also whats your inseam size typically for jeans?" at bounding box center [91, 99] width 111 height 10
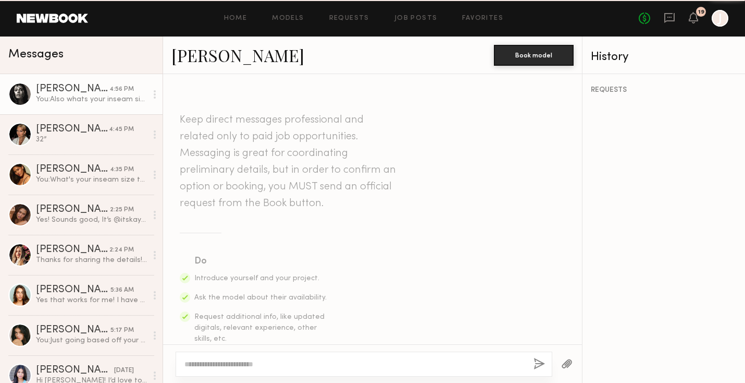
scroll to position [1900, 0]
